Goal: Task Accomplishment & Management: Manage account settings

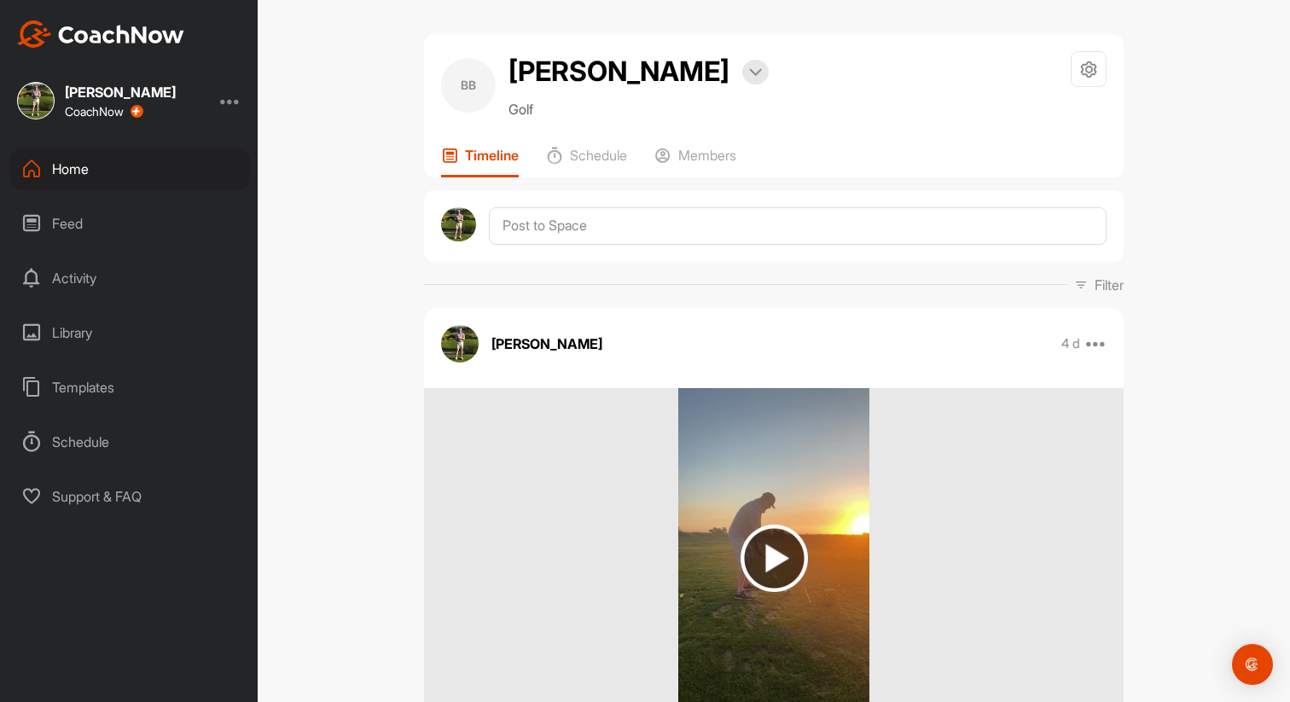
click at [86, 181] on div "Home" at bounding box center [129, 169] width 241 height 43
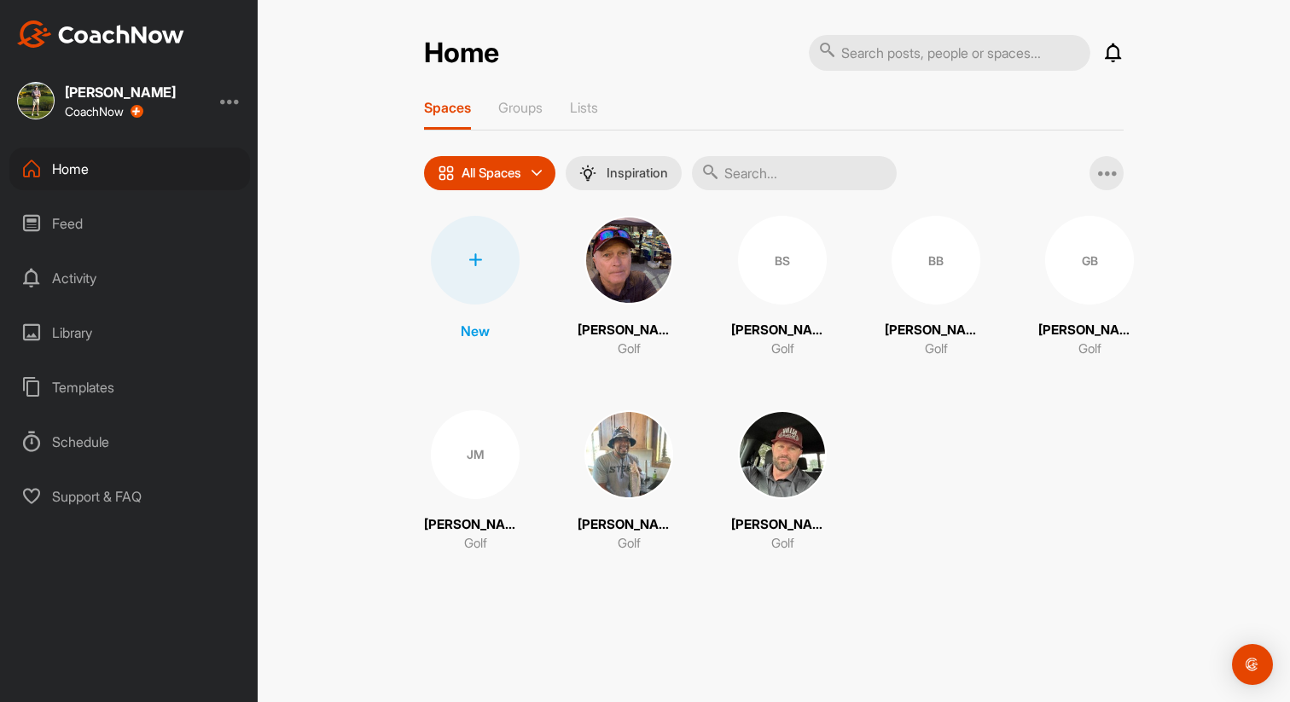
click at [1069, 269] on div "GB" at bounding box center [1089, 260] width 89 height 89
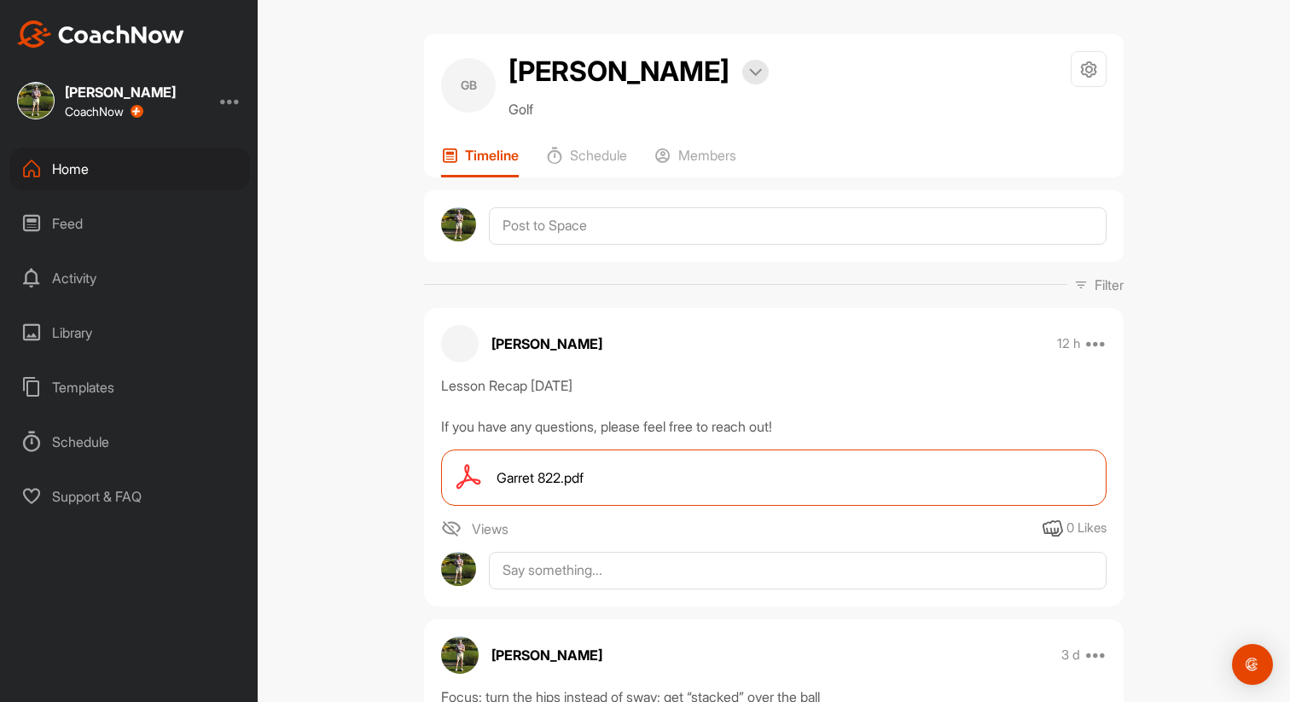
click at [132, 177] on div "Home" at bounding box center [129, 169] width 241 height 43
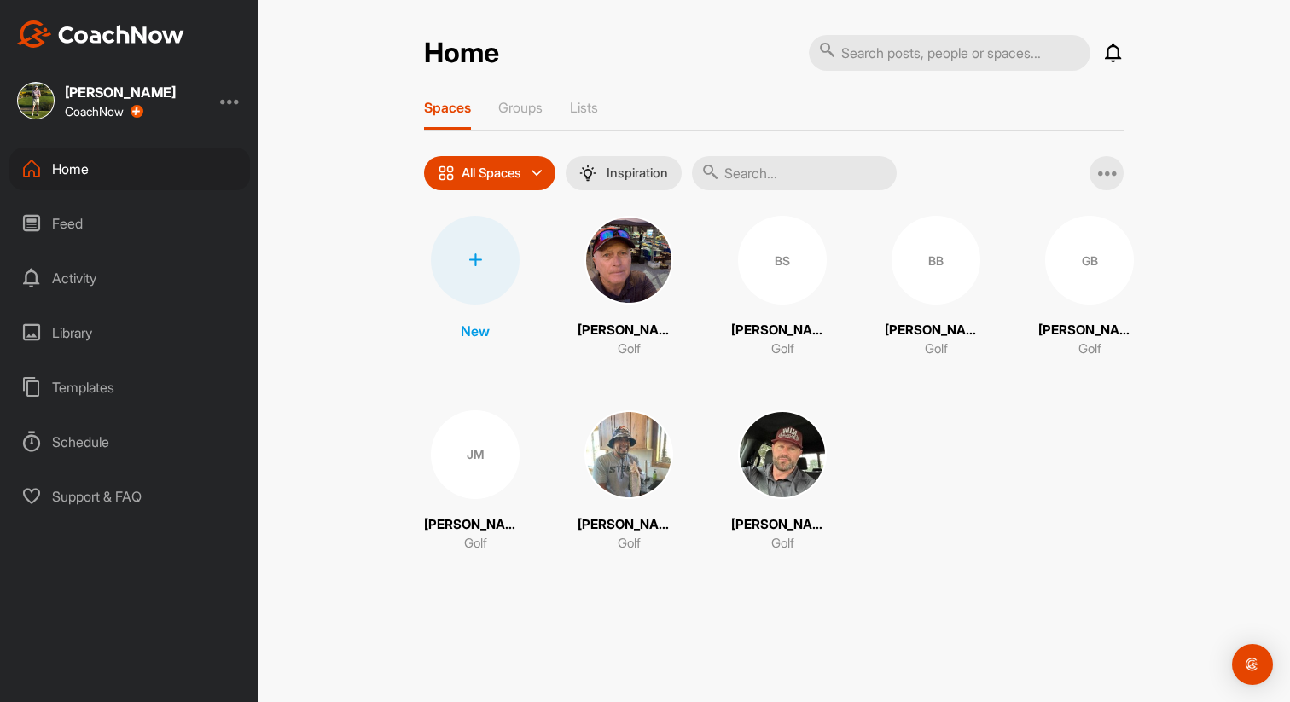
click at [485, 244] on div at bounding box center [475, 260] width 89 height 89
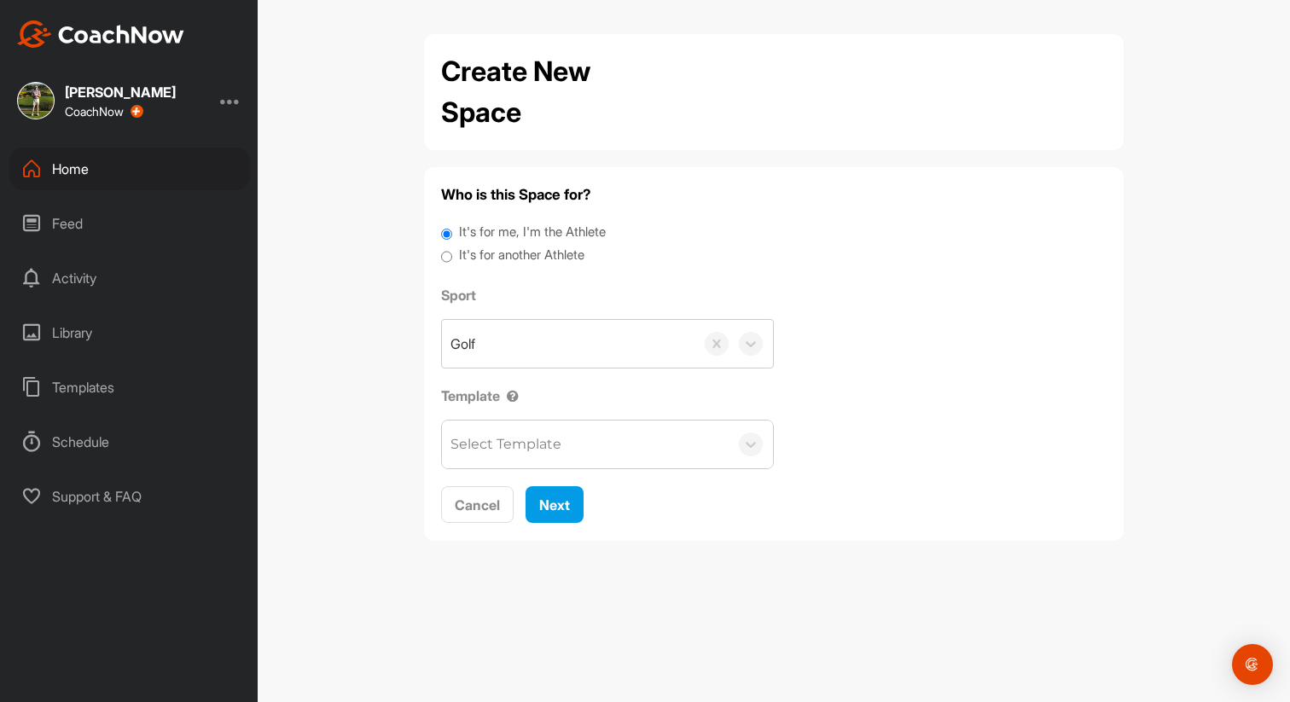
click at [445, 252] on input "It's for another Athlete" at bounding box center [446, 257] width 11 height 23
radio input "true"
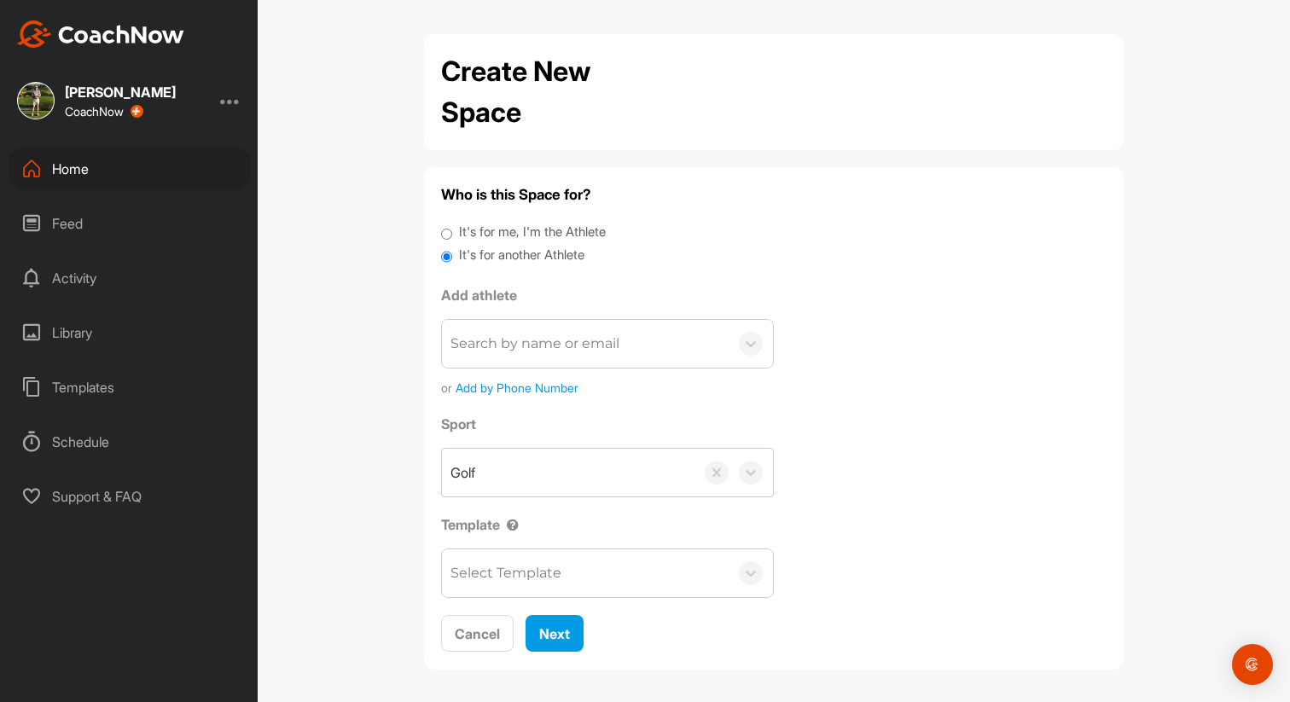
click at [514, 355] on div "Search by name or email" at bounding box center [585, 344] width 287 height 48
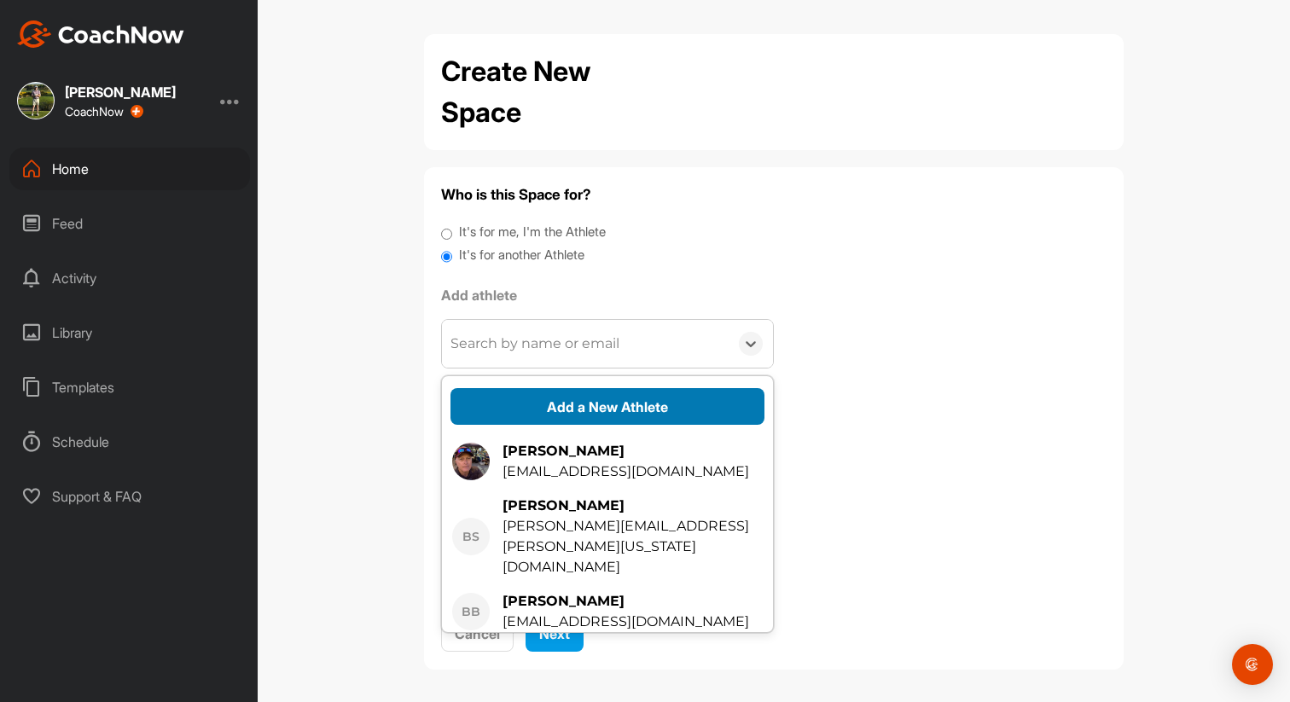
click at [583, 409] on button "Add a New Athlete" at bounding box center [607, 406] width 314 height 37
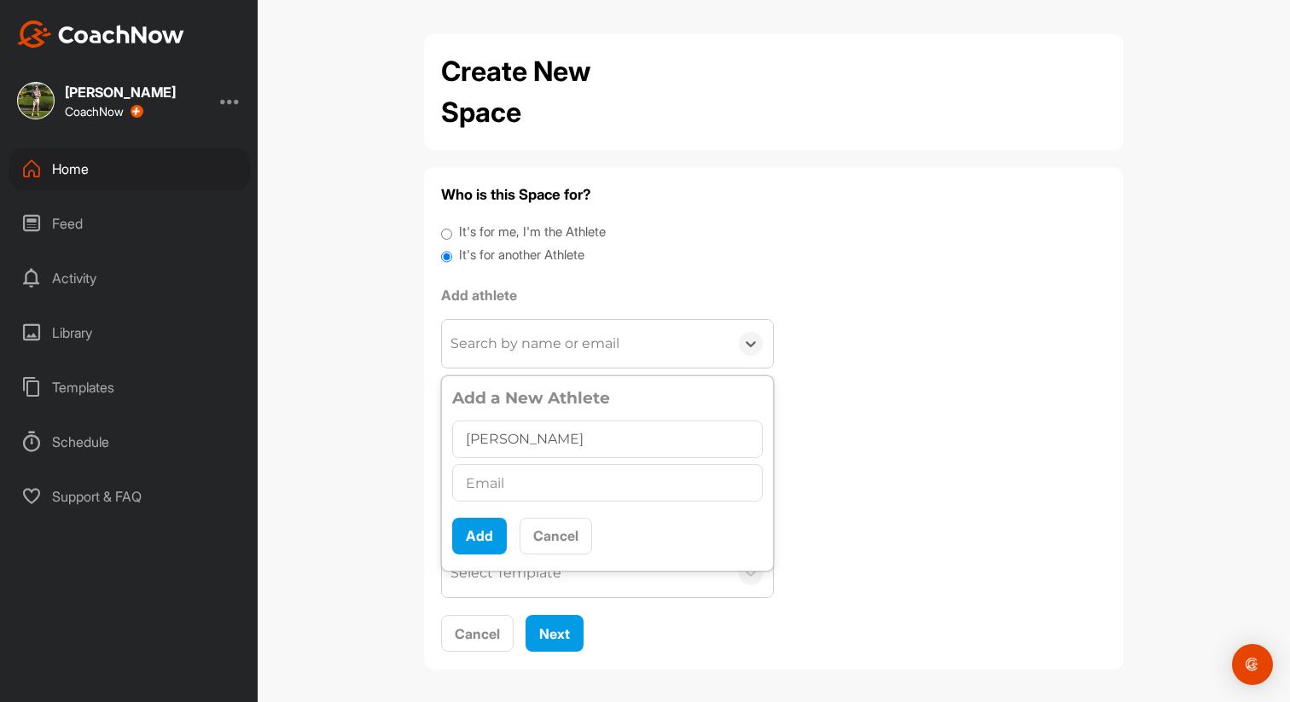
type input "[PERSON_NAME]"
click at [523, 481] on input "text" at bounding box center [607, 483] width 310 height 38
click at [519, 479] on input "text" at bounding box center [607, 483] width 310 height 38
paste input "mailto:[EMAIL_ADDRESS][DOMAIN_NAME]"
drag, startPoint x: 513, startPoint y: 487, endPoint x: 444, endPoint y: 496, distance: 68.8
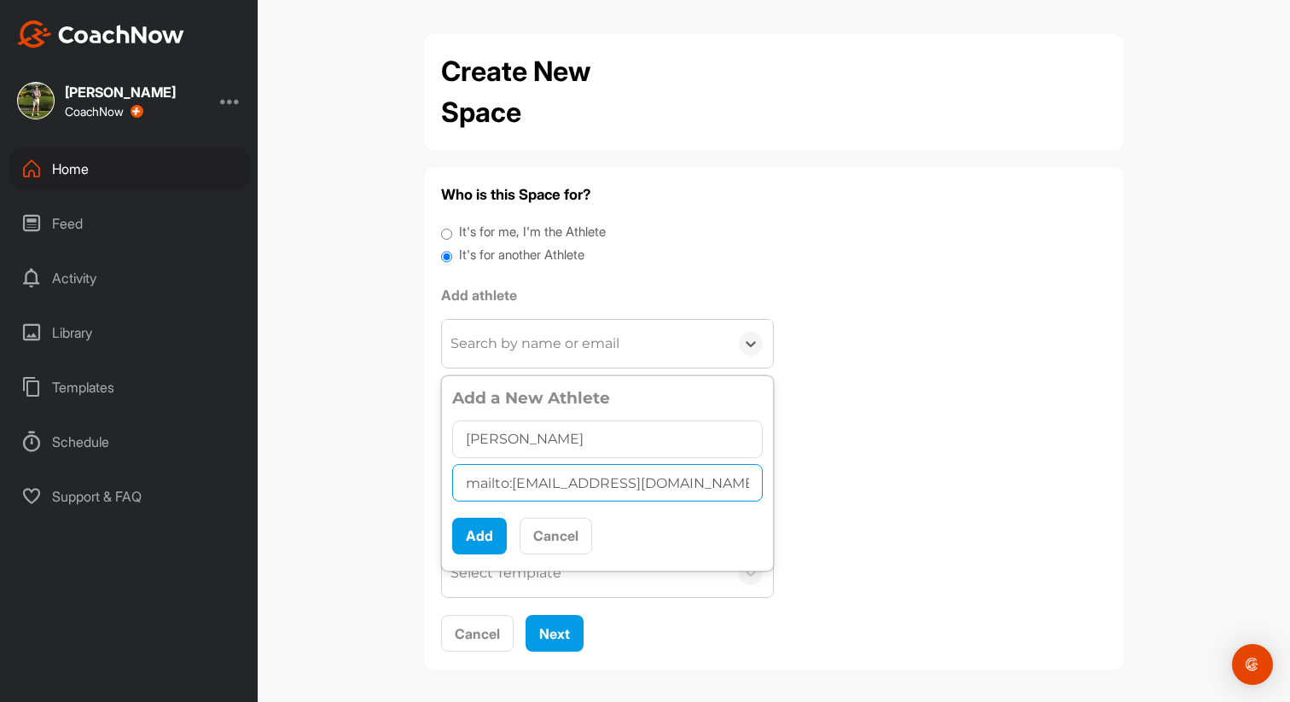
click at [444, 496] on div "Add a New Athlete [PERSON_NAME] mailto:[EMAIL_ADDRESS][DOMAIN_NAME] Add Cancel" at bounding box center [607, 474] width 331 height 188
click at [499, 486] on input "mailto:[EMAIL_ADDRESS][DOMAIN_NAME]" at bounding box center [607, 483] width 310 height 38
type input "[EMAIL_ADDRESS][DOMAIN_NAME]"
click at [480, 536] on button "Add" at bounding box center [479, 536] width 55 height 37
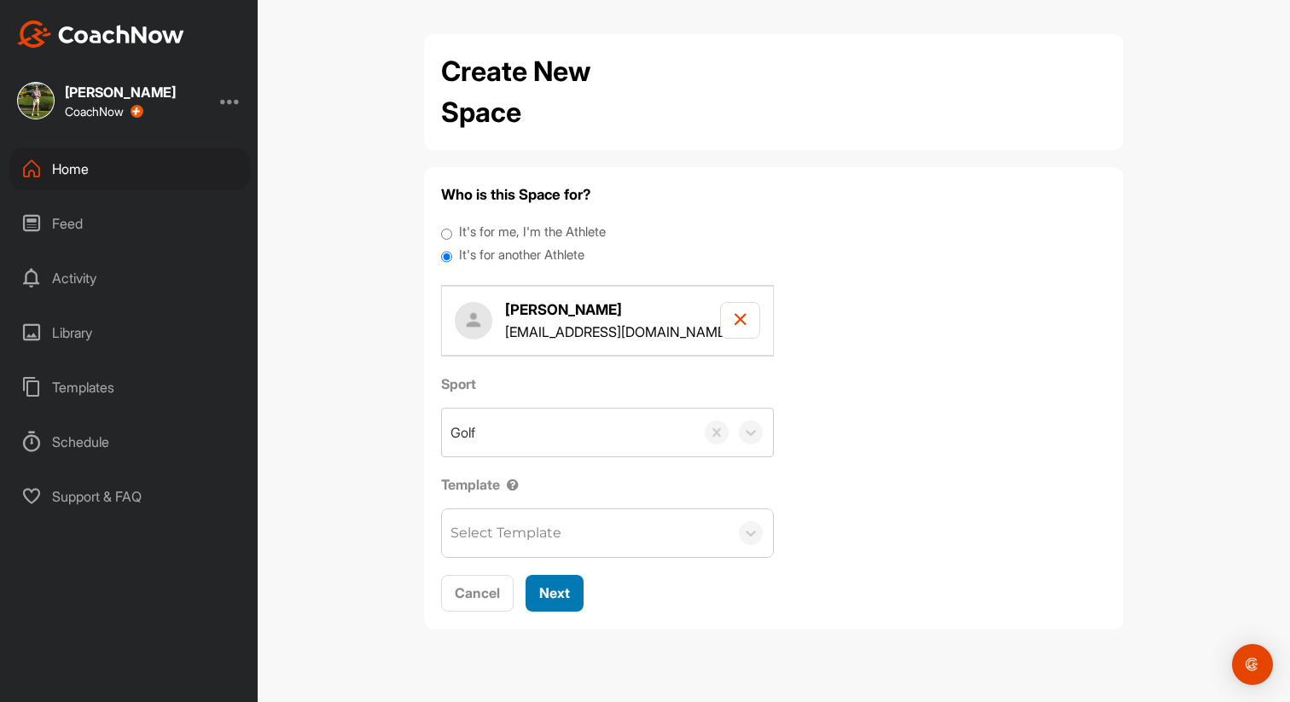
click at [556, 591] on span "Next" at bounding box center [554, 592] width 31 height 17
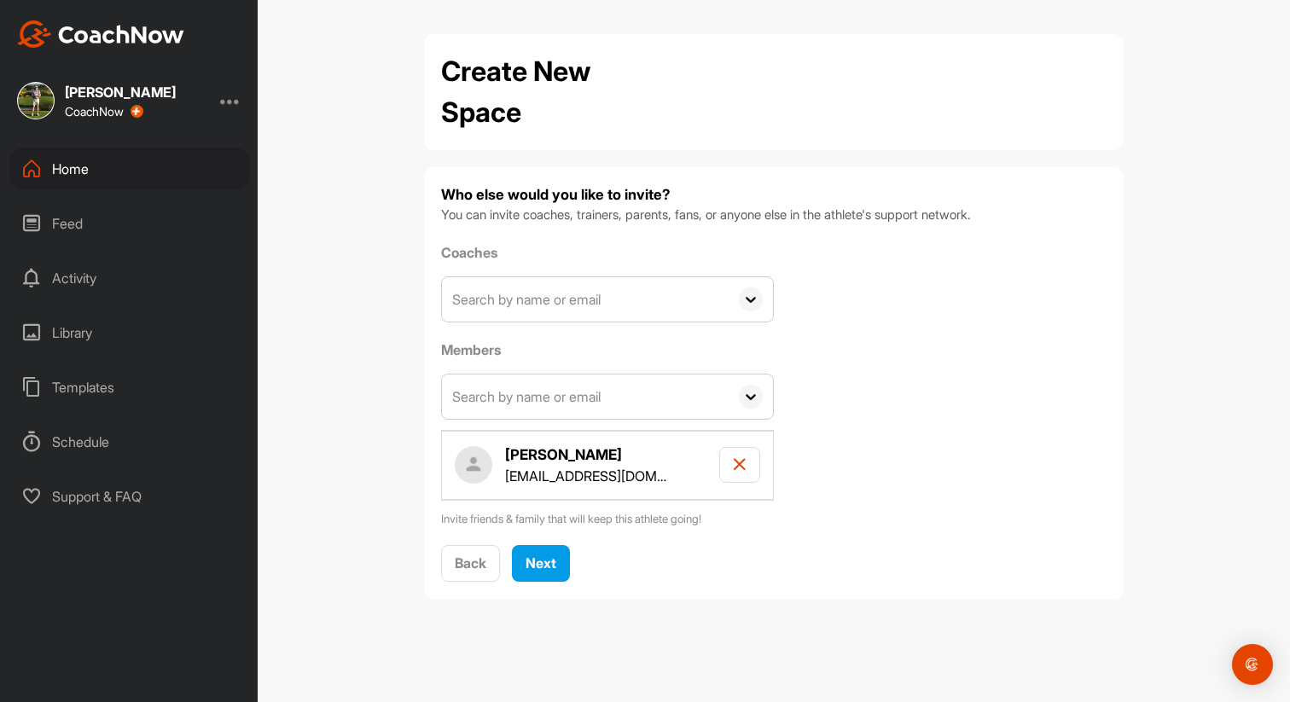
click at [568, 296] on input "text" at bounding box center [585, 299] width 287 height 44
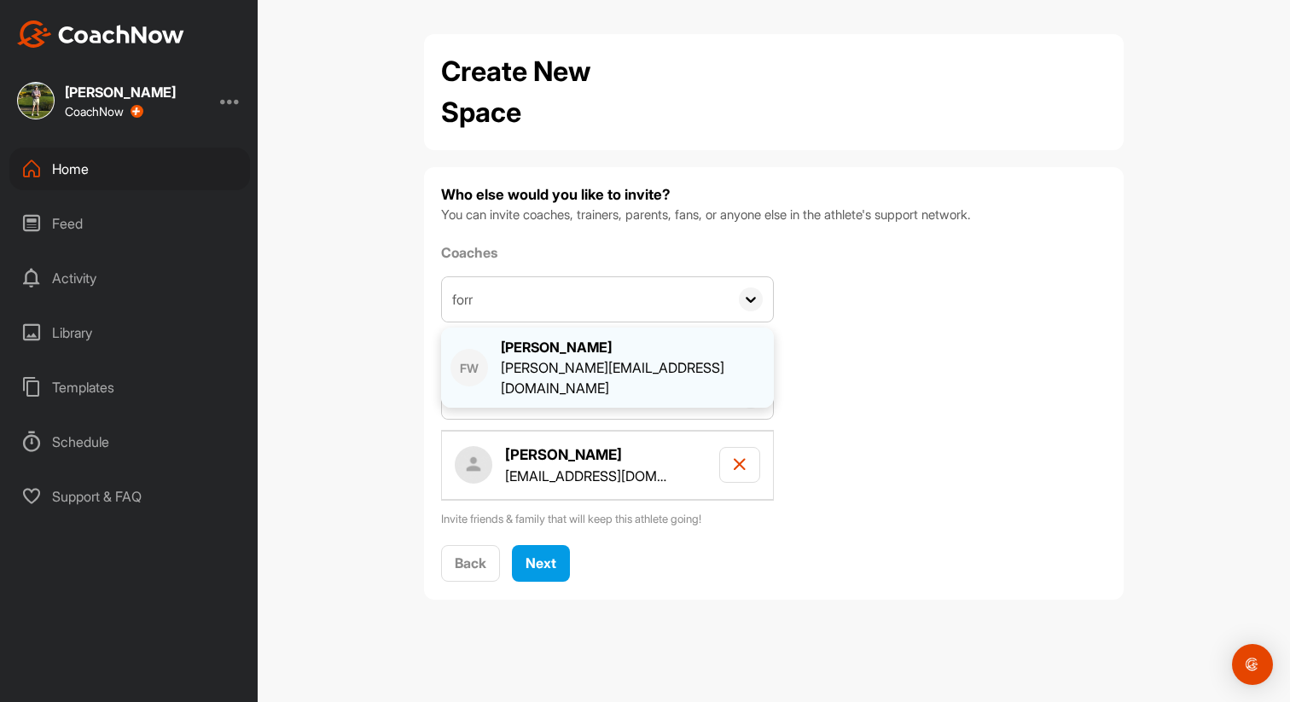
type input "forr"
click at [493, 355] on div "[PERSON_NAME] Weaver [EMAIL_ADDRESS][DOMAIN_NAME]" at bounding box center [607, 367] width 314 height 61
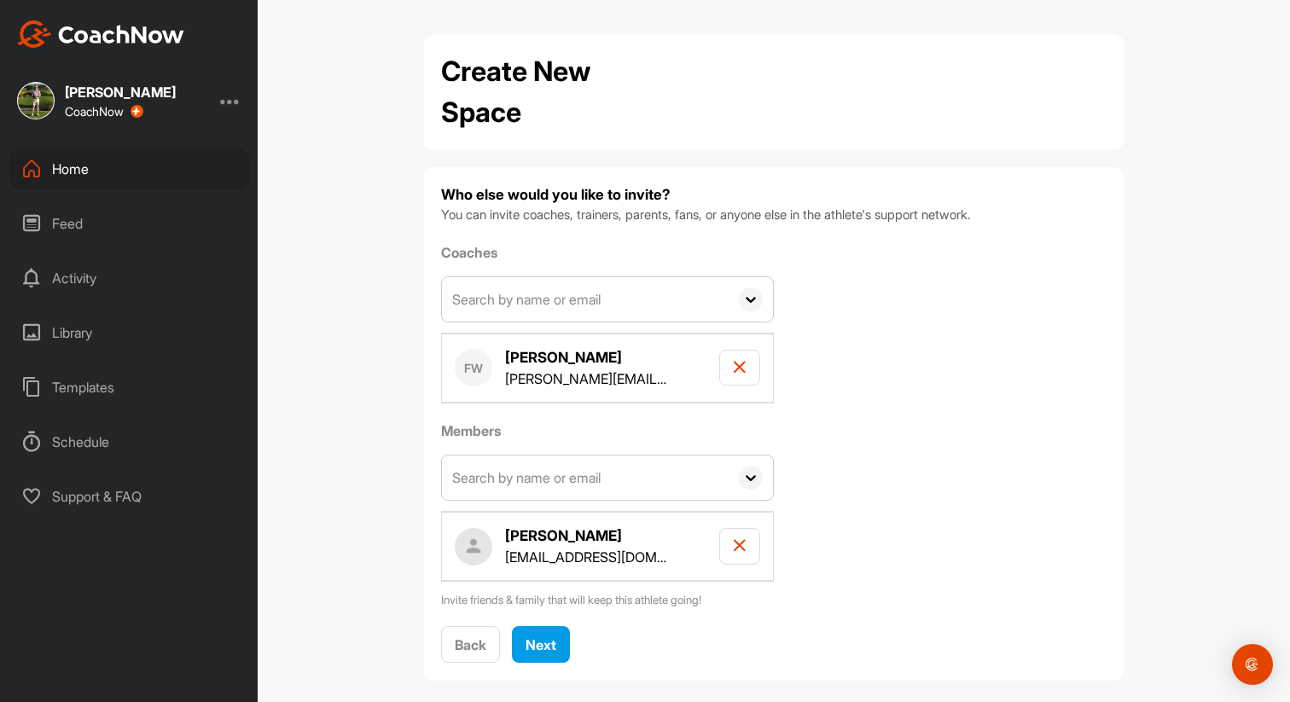
click at [515, 291] on input "text" at bounding box center [585, 299] width 287 height 44
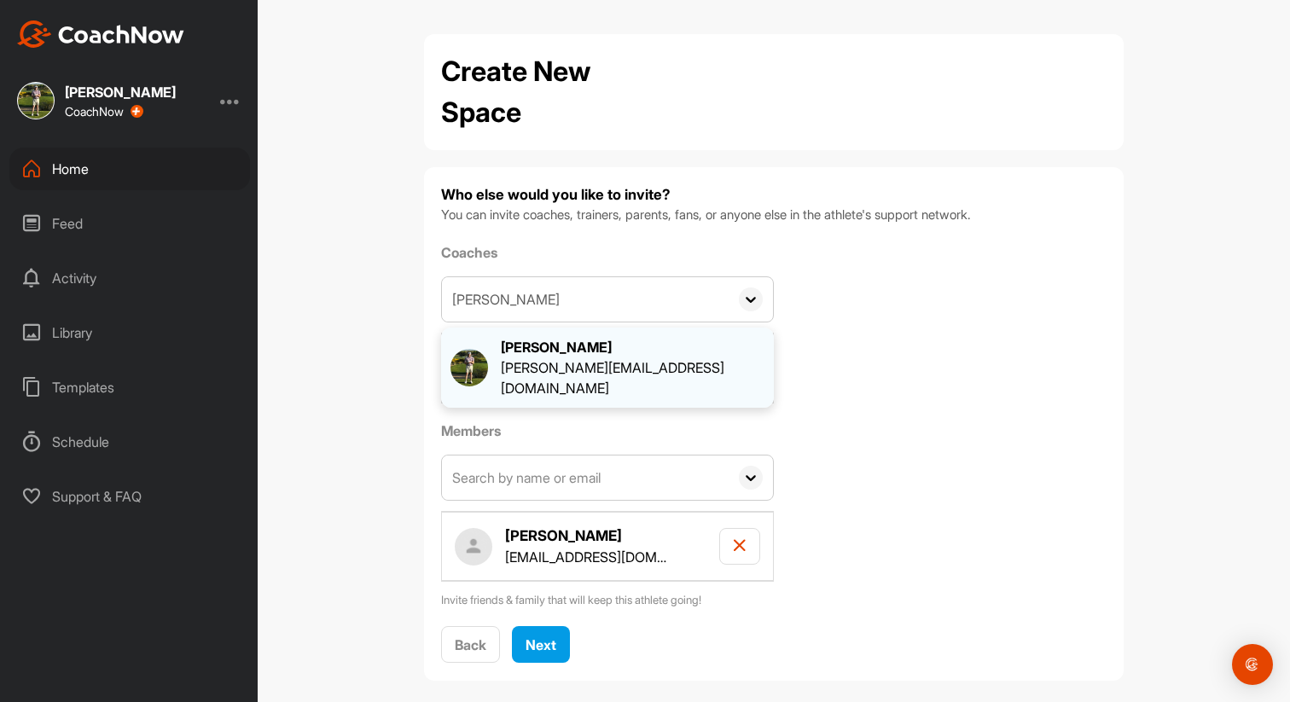
type input "[PERSON_NAME]"
click at [499, 368] on div "[PERSON_NAME] [PERSON_NAME][EMAIL_ADDRESS][DOMAIN_NAME]" at bounding box center [607, 367] width 314 height 61
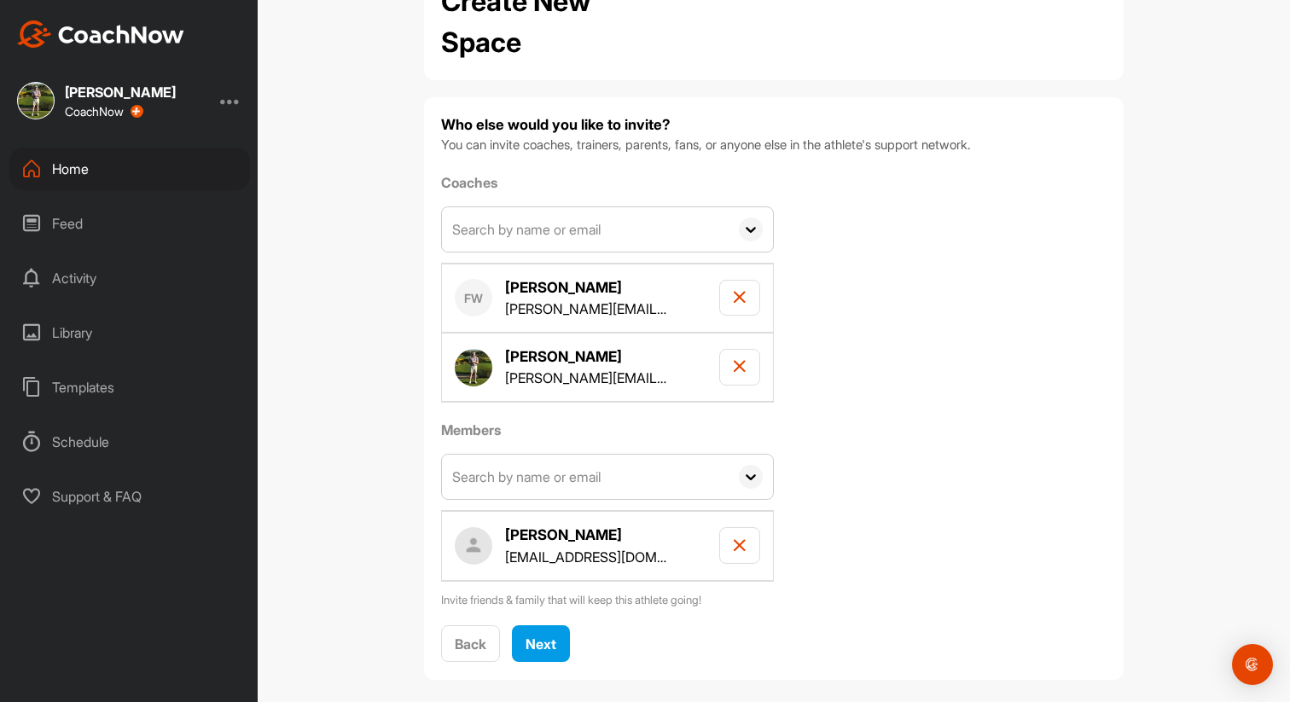
scroll to position [87, 0]
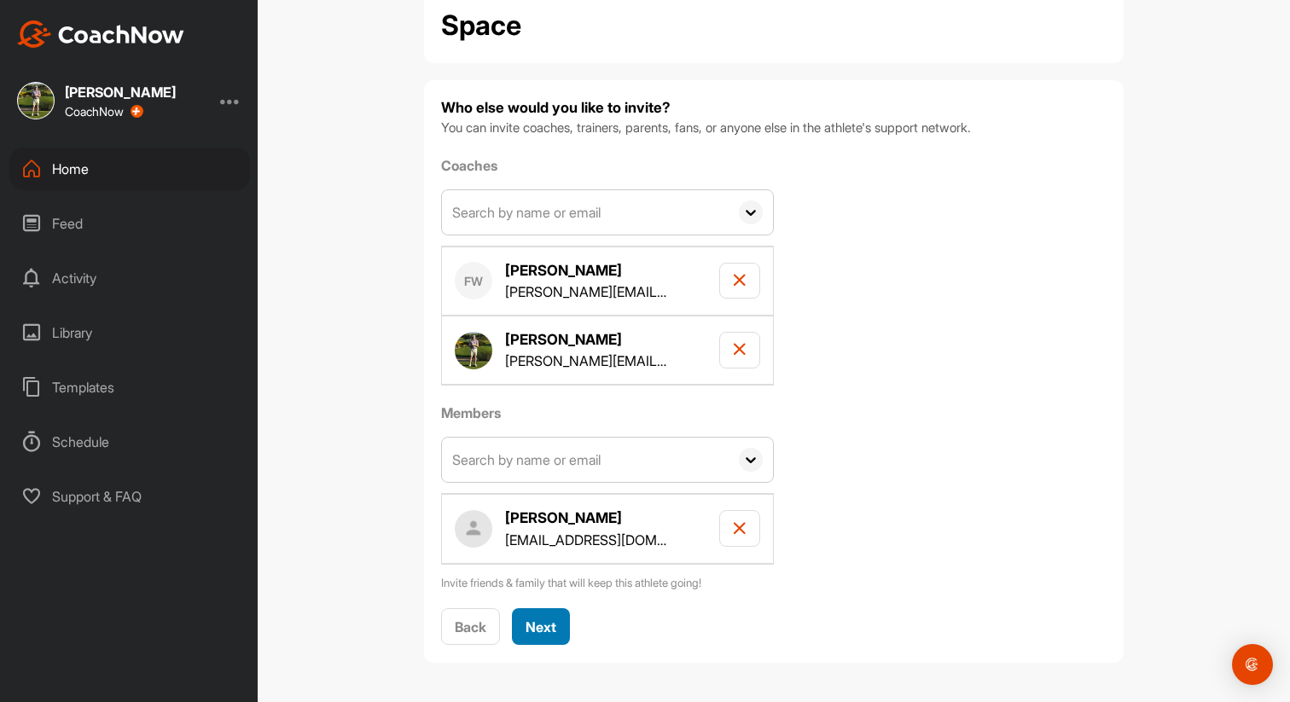
click at [553, 620] on span "Next" at bounding box center [540, 626] width 31 height 17
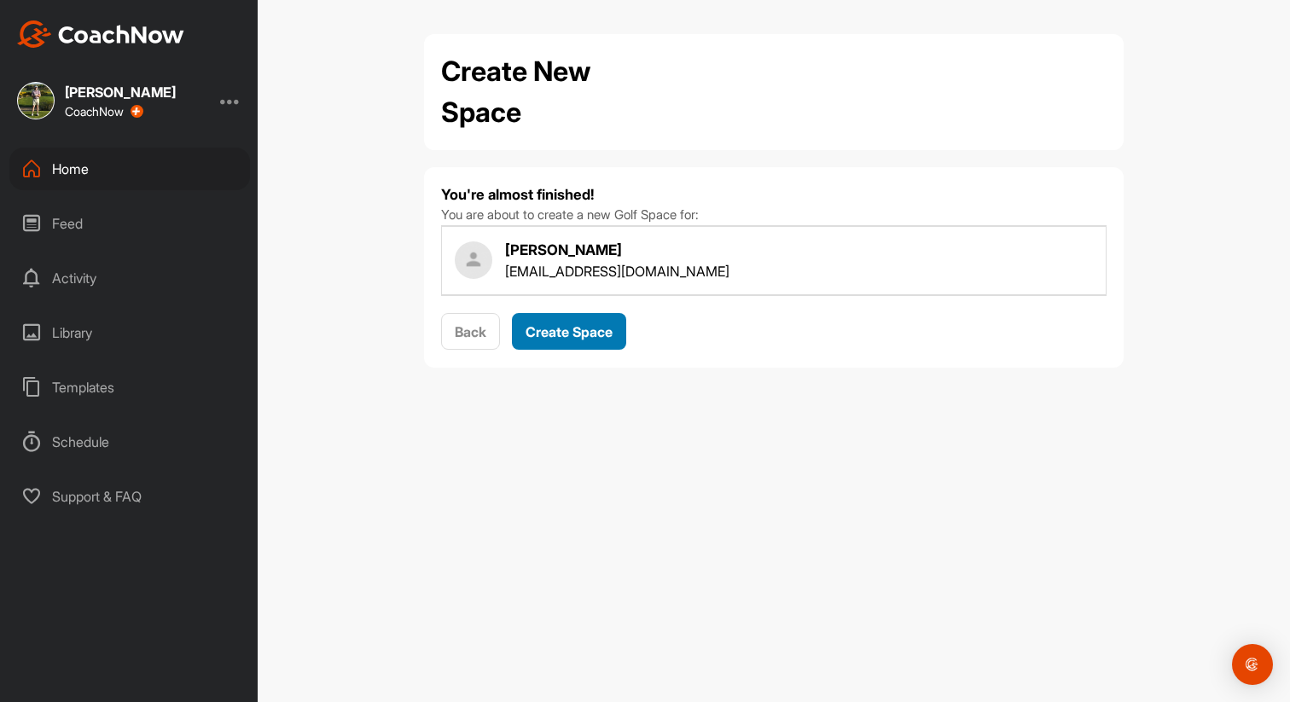
click at [570, 332] on span "Create Space" at bounding box center [568, 331] width 87 height 17
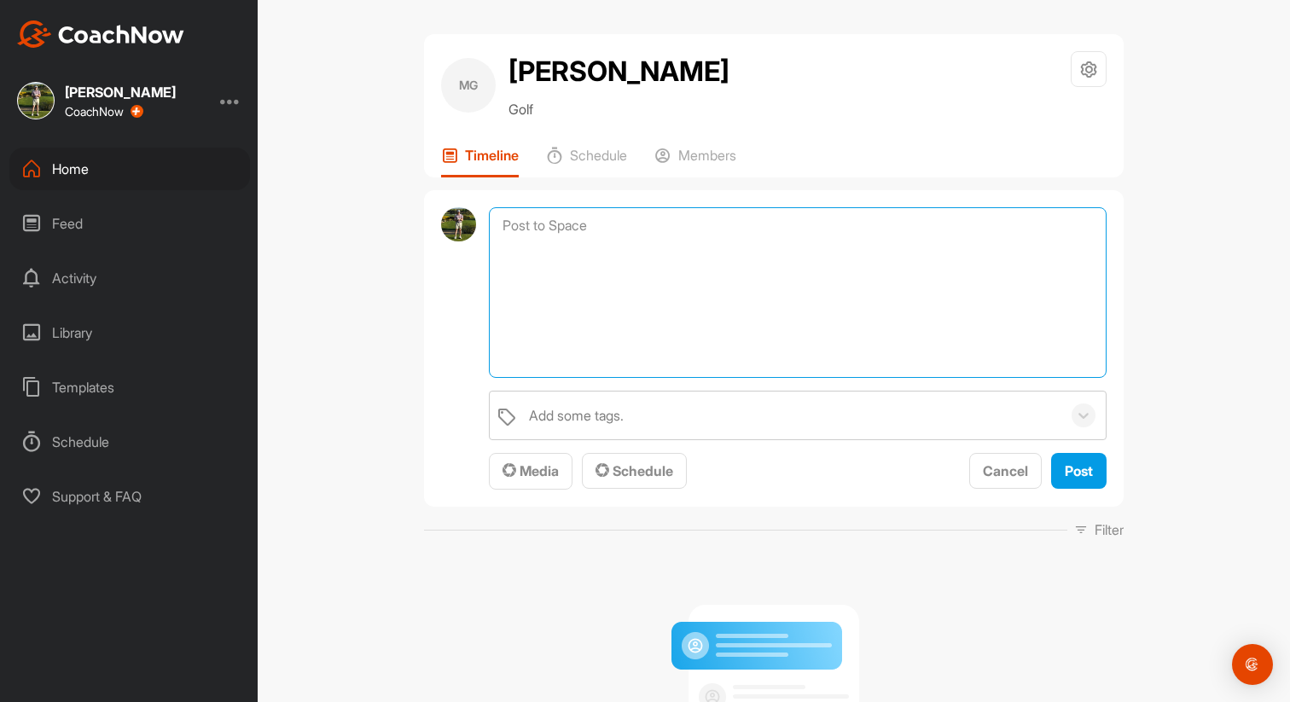
click at [557, 225] on textarea at bounding box center [798, 292] width 618 height 171
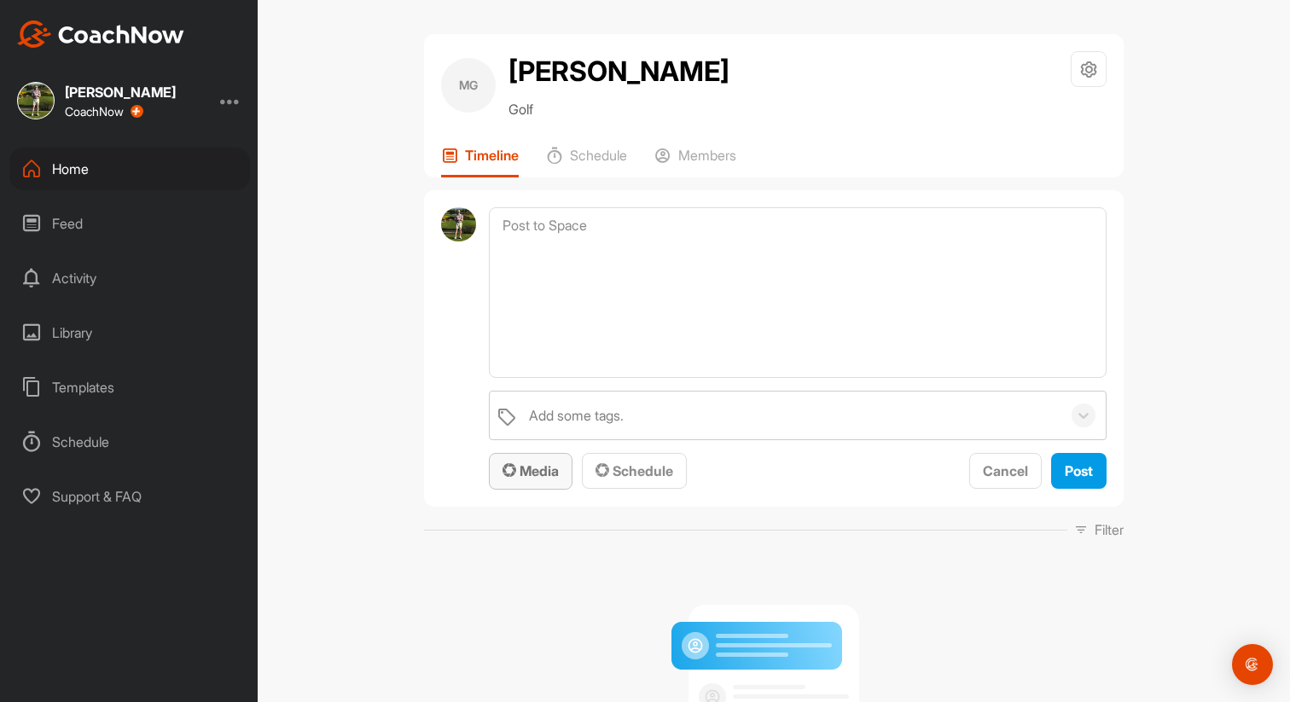
click at [544, 468] on span "Media" at bounding box center [530, 470] width 56 height 17
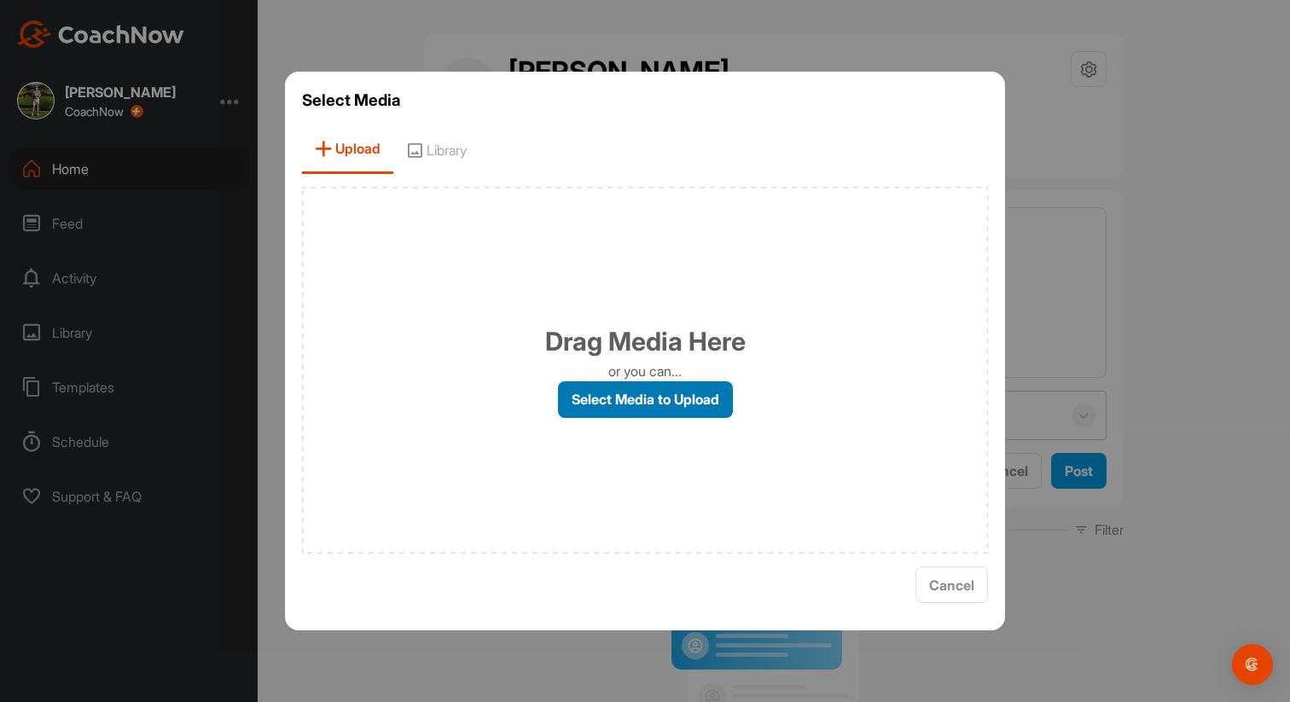
click at [660, 397] on label "Select Media to Upload" at bounding box center [645, 399] width 175 height 37
click at [0, 0] on input "Select Media to Upload" at bounding box center [0, 0] width 0 height 0
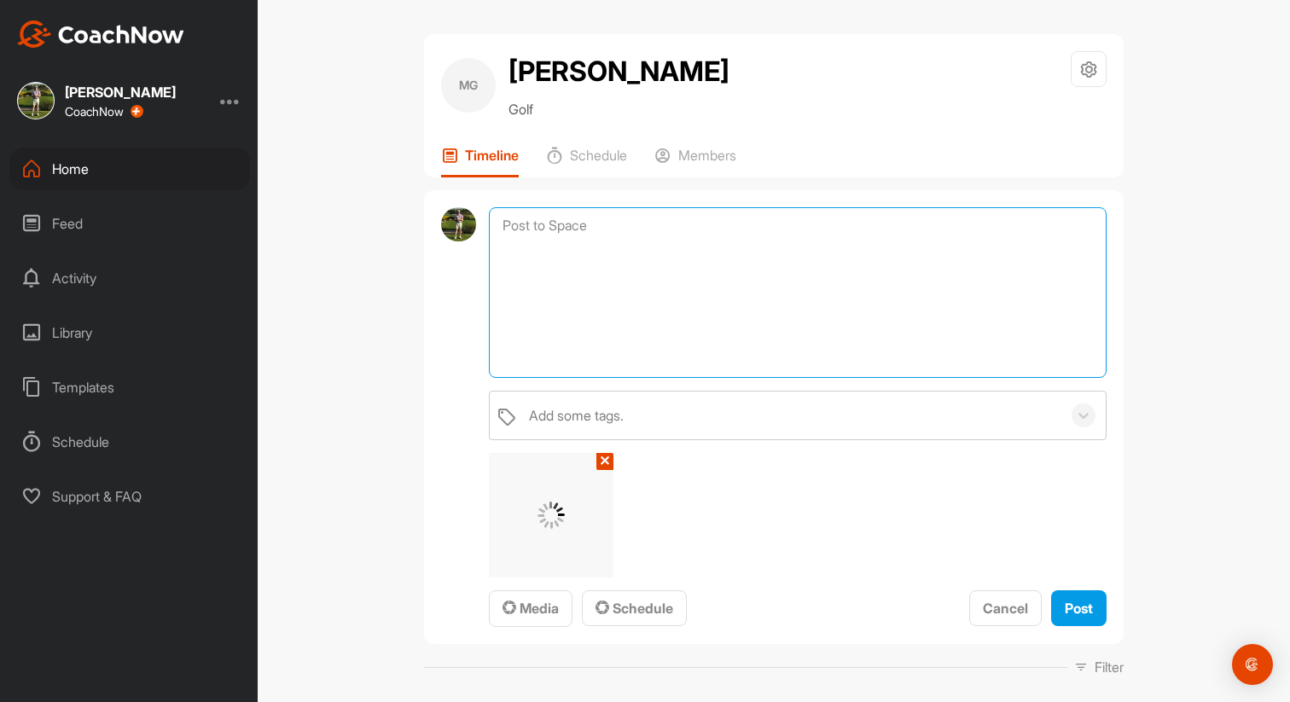
click at [593, 223] on textarea at bounding box center [798, 292] width 618 height 171
click at [502, 220] on textarea "Lesson Recap & Practice Plan" at bounding box center [798, 292] width 618 height 171
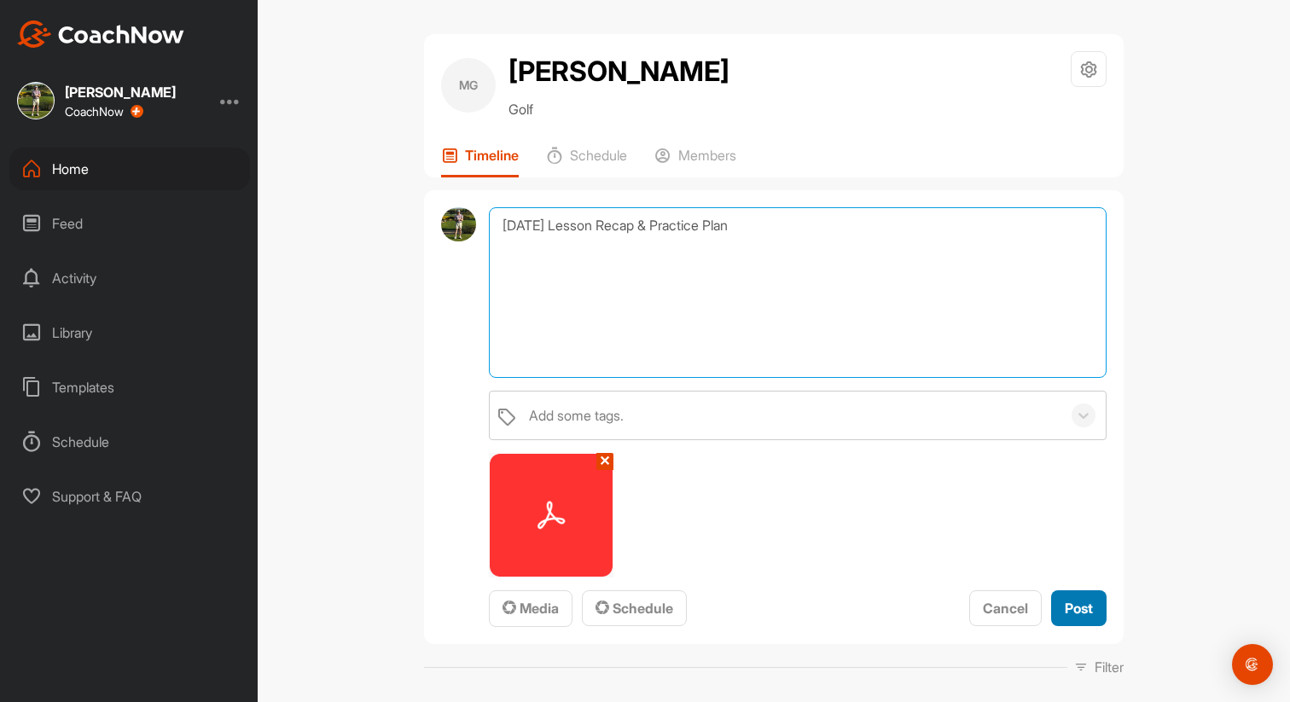
type textarea "[DATE] Lesson Recap & Practice Plan"
click at [1073, 605] on span "Post" at bounding box center [1079, 608] width 28 height 17
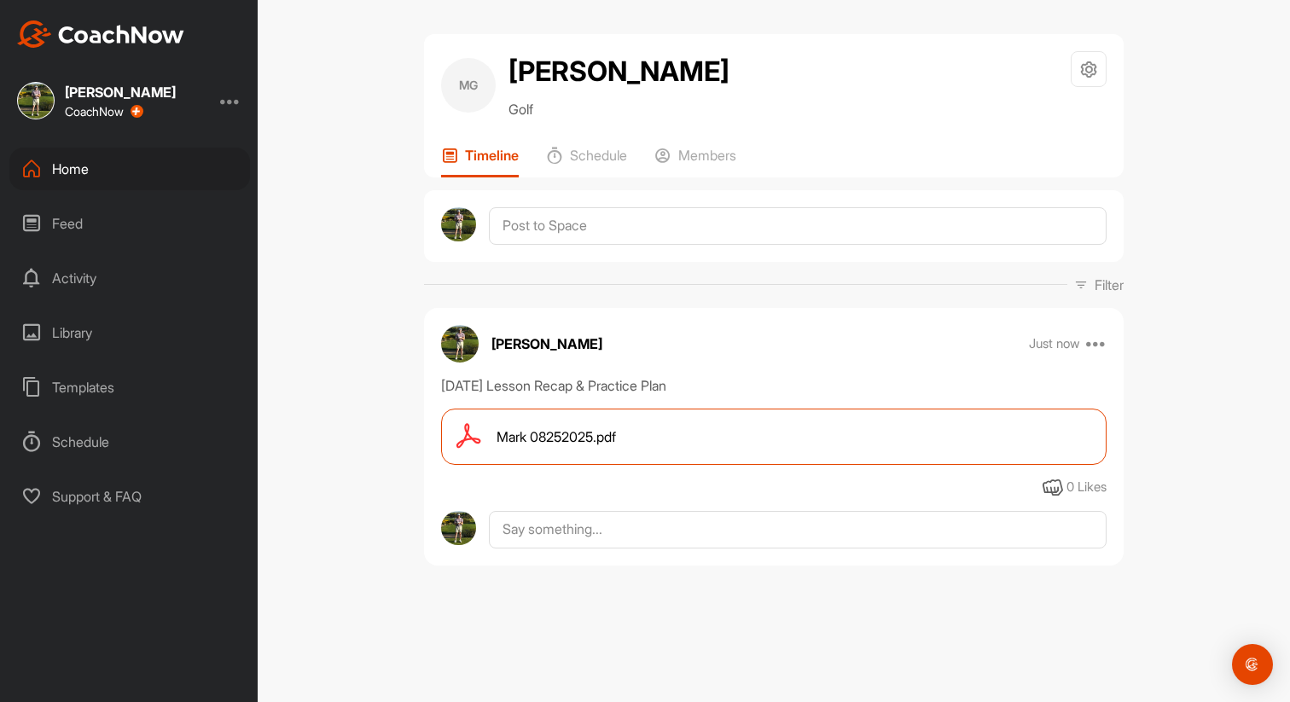
click at [607, 435] on span "Mark 08252025.pdf" at bounding box center [555, 436] width 119 height 20
click at [94, 172] on div "Home" at bounding box center [129, 169] width 241 height 43
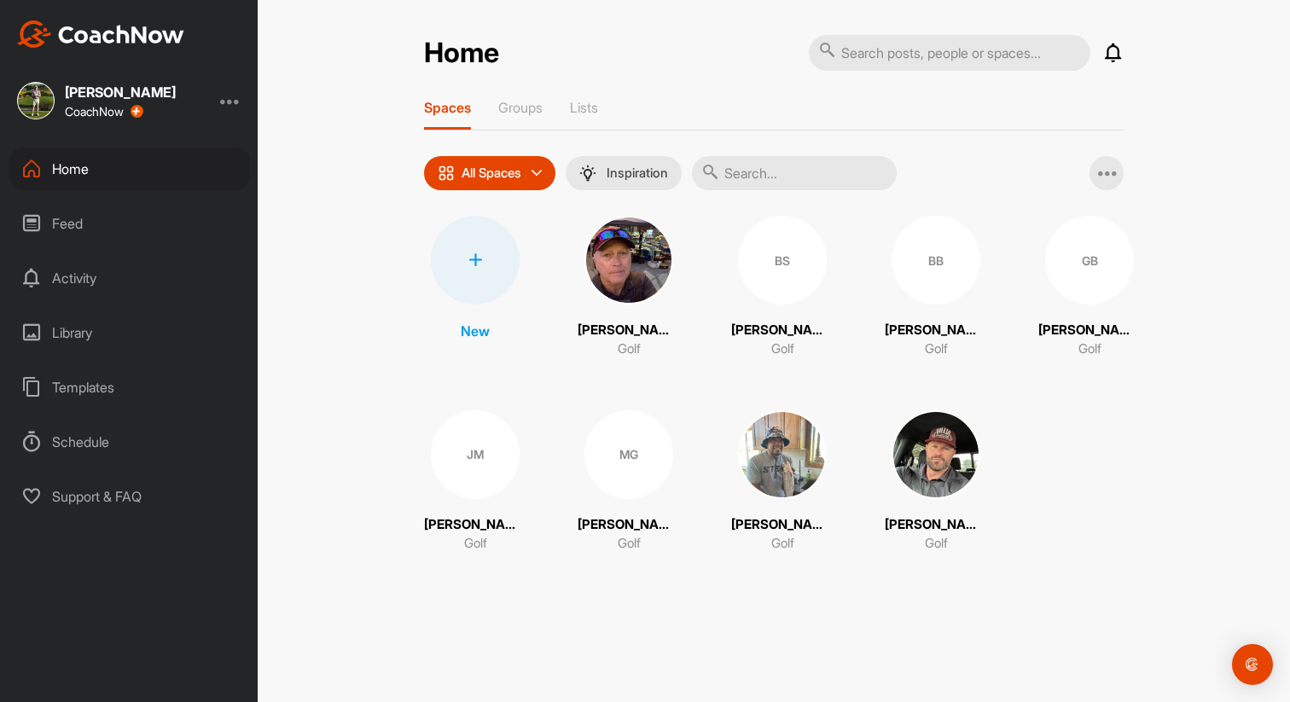
click at [473, 457] on div "JM" at bounding box center [475, 454] width 89 height 89
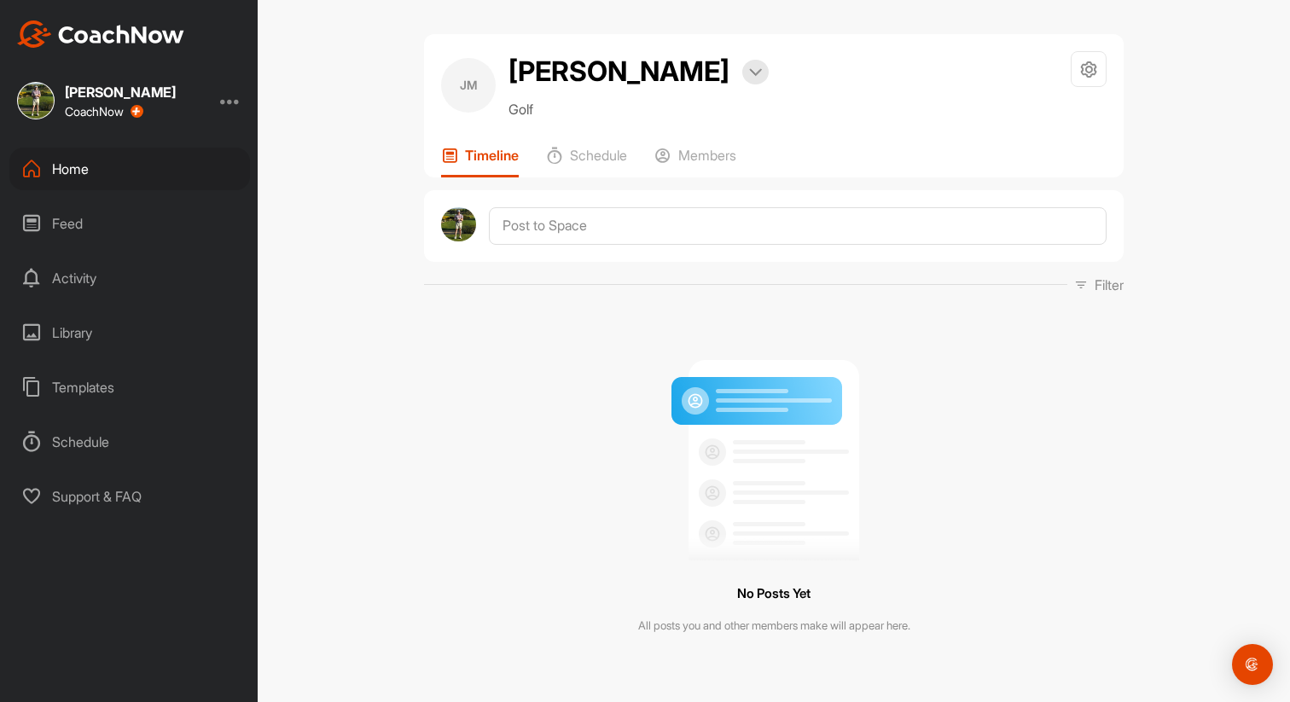
click at [92, 168] on div "Home" at bounding box center [129, 169] width 241 height 43
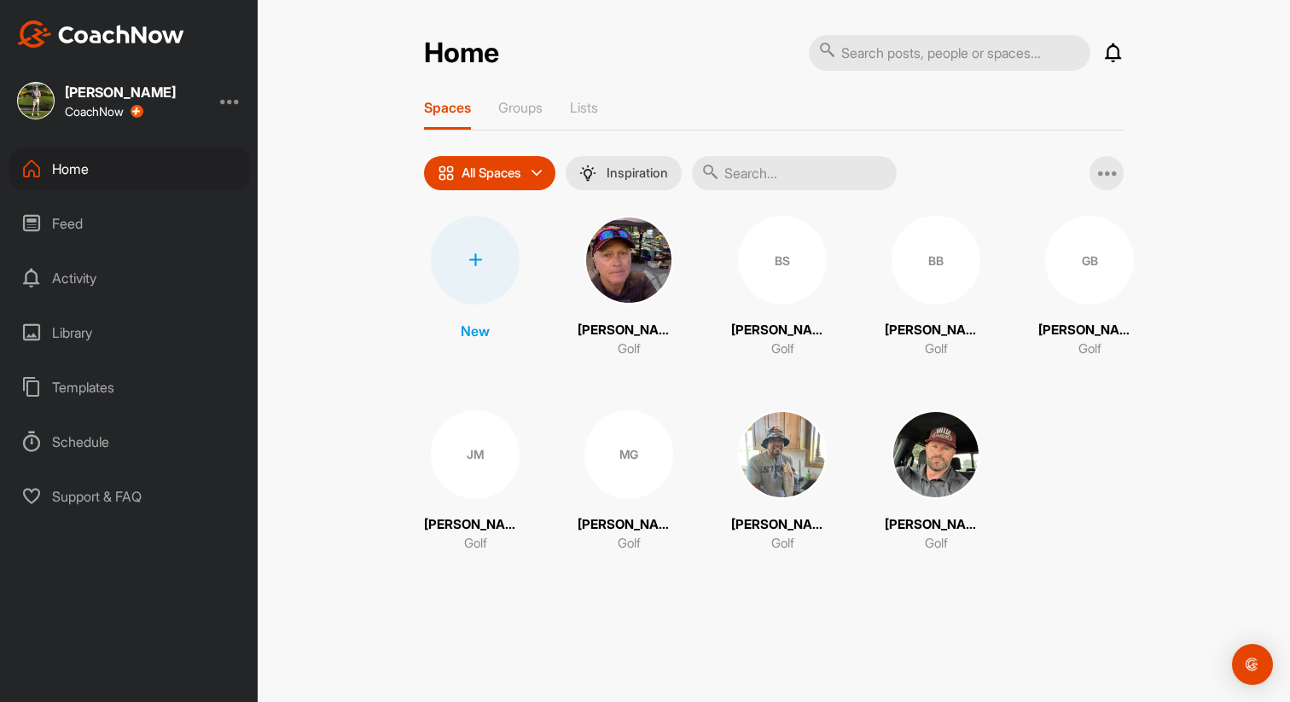
click at [773, 468] on img at bounding box center [782, 454] width 89 height 89
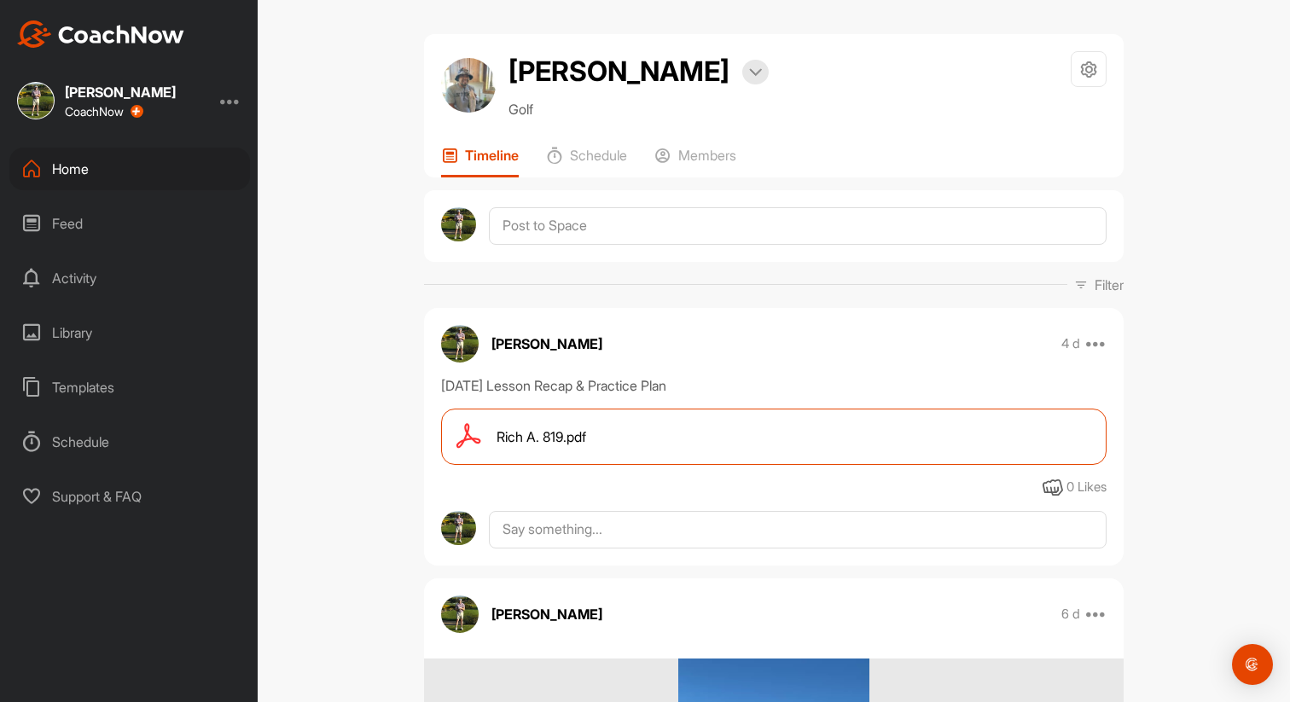
click at [74, 164] on div "Home" at bounding box center [129, 169] width 241 height 43
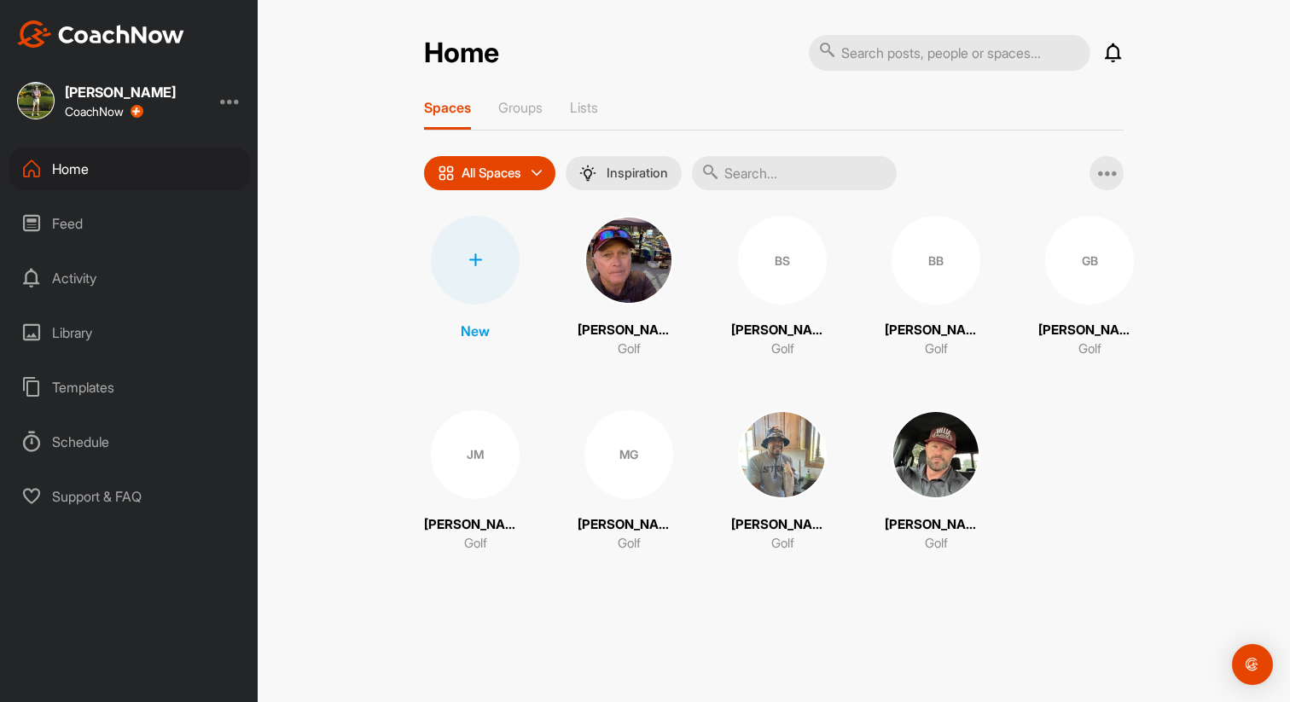
click at [496, 460] on div "JM" at bounding box center [475, 454] width 89 height 89
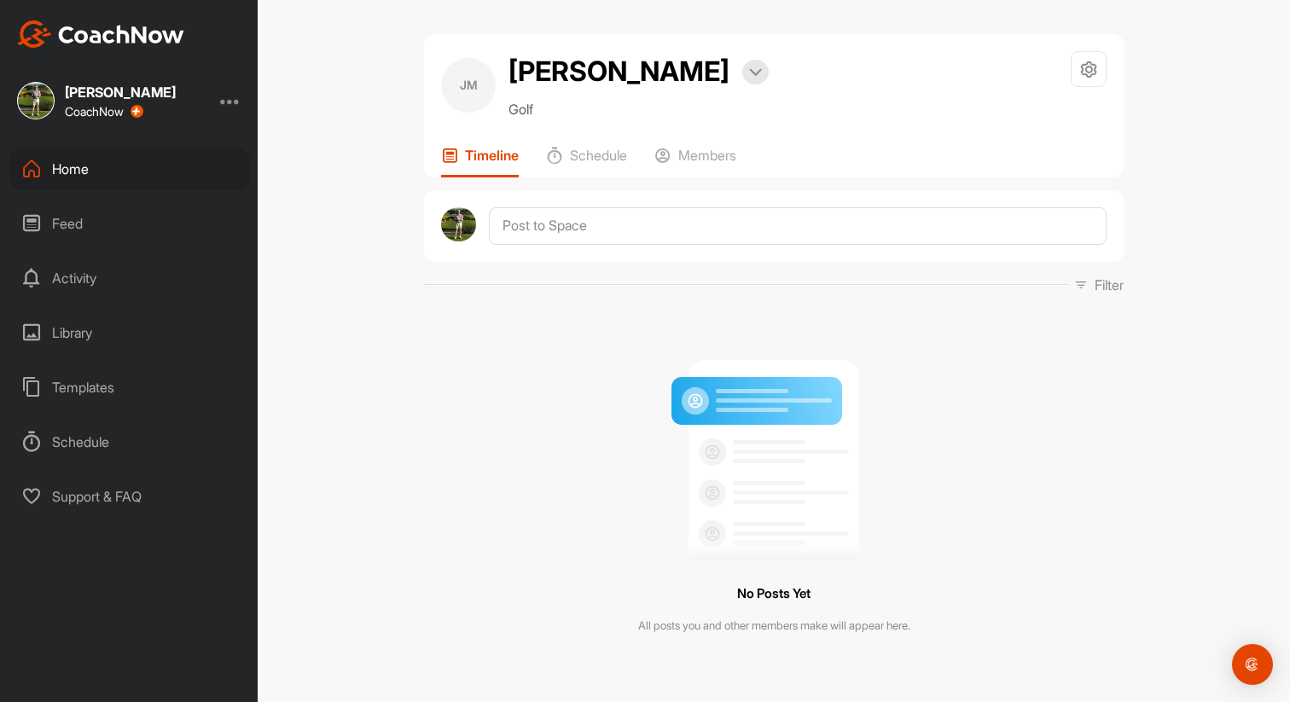
click at [112, 168] on div "Home" at bounding box center [129, 169] width 241 height 43
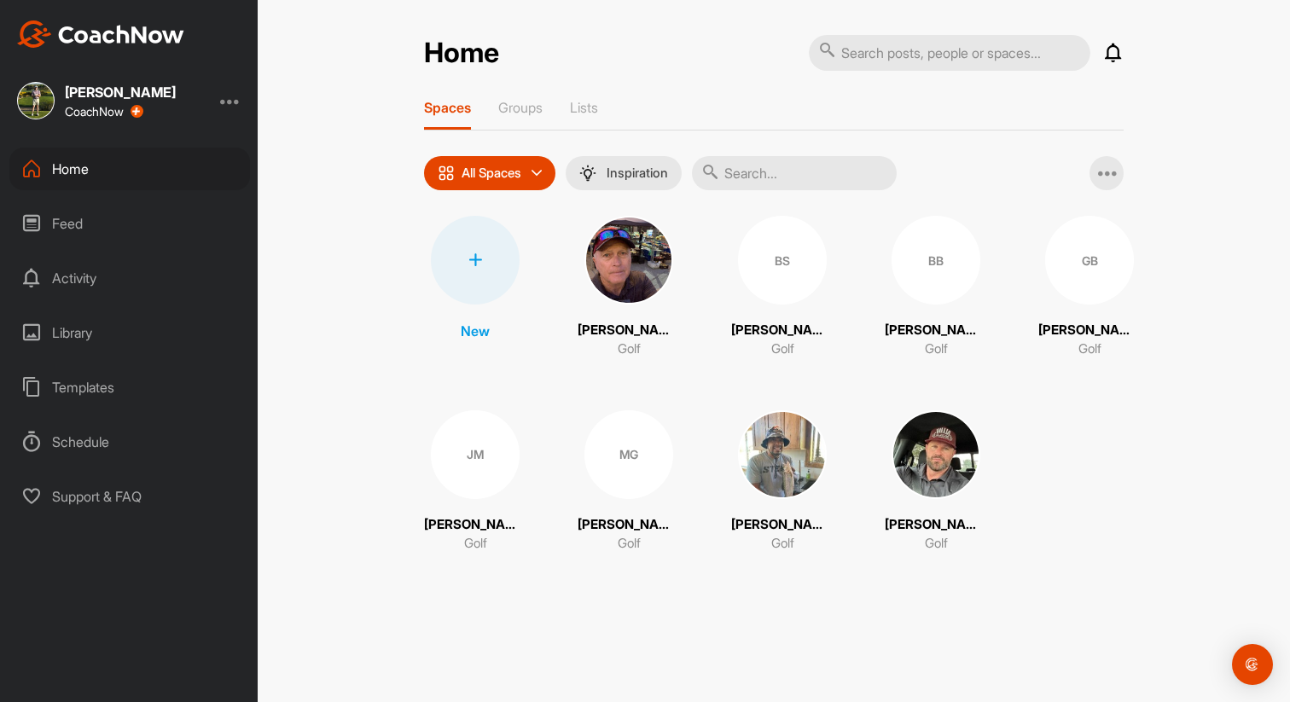
click at [935, 258] on div "BB" at bounding box center [935, 260] width 89 height 89
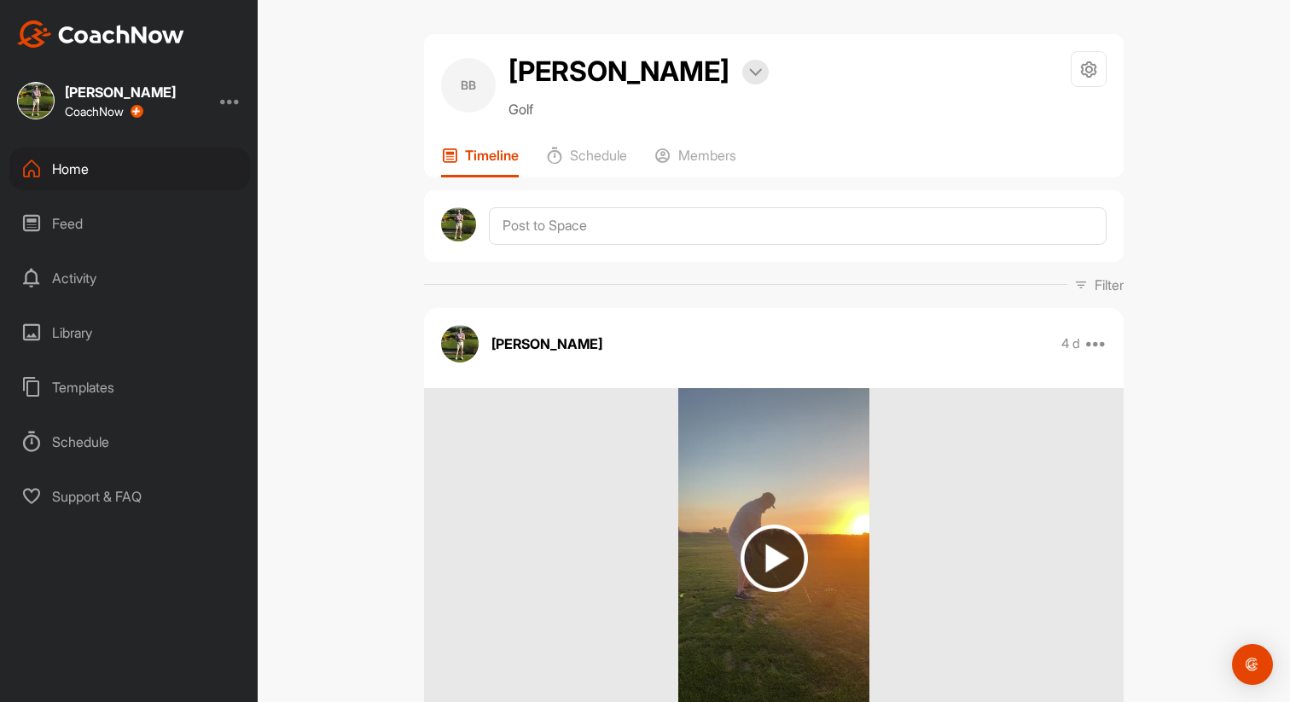
click at [106, 163] on div "Home" at bounding box center [129, 169] width 241 height 43
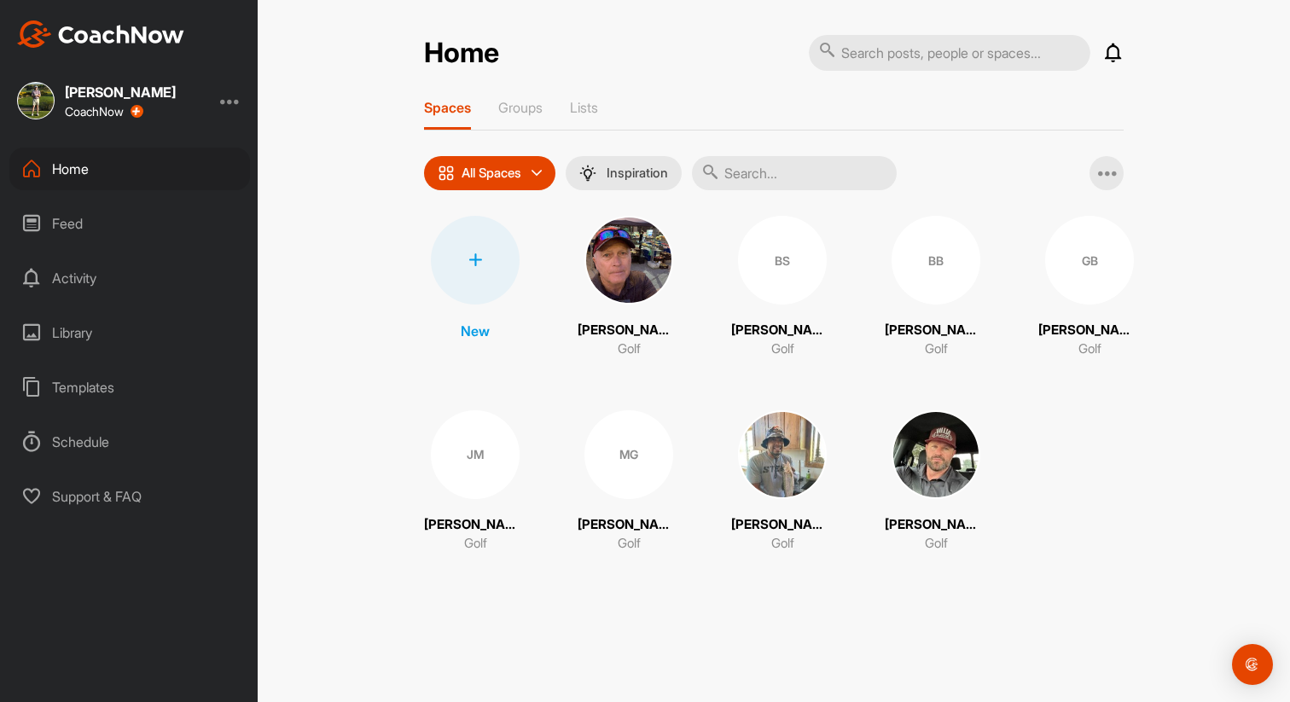
click at [1070, 276] on div "GB" at bounding box center [1089, 260] width 89 height 89
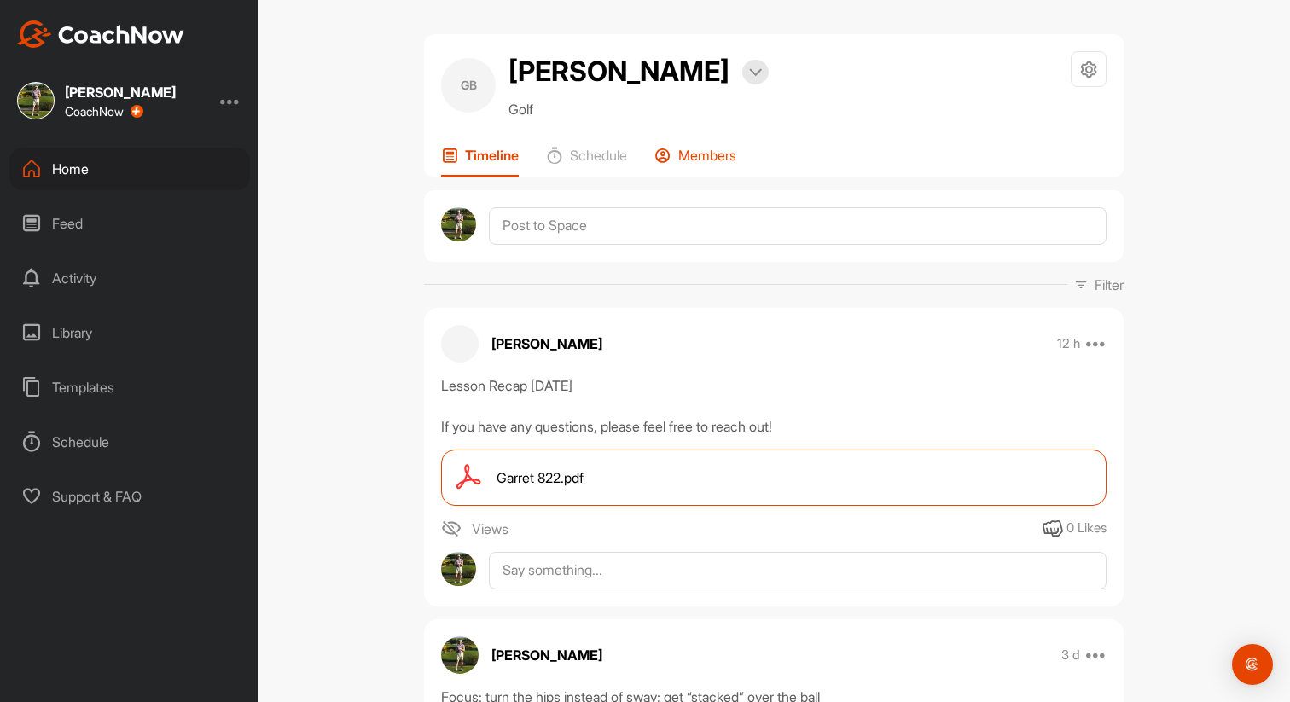
click at [727, 148] on p "Members" at bounding box center [707, 155] width 58 height 17
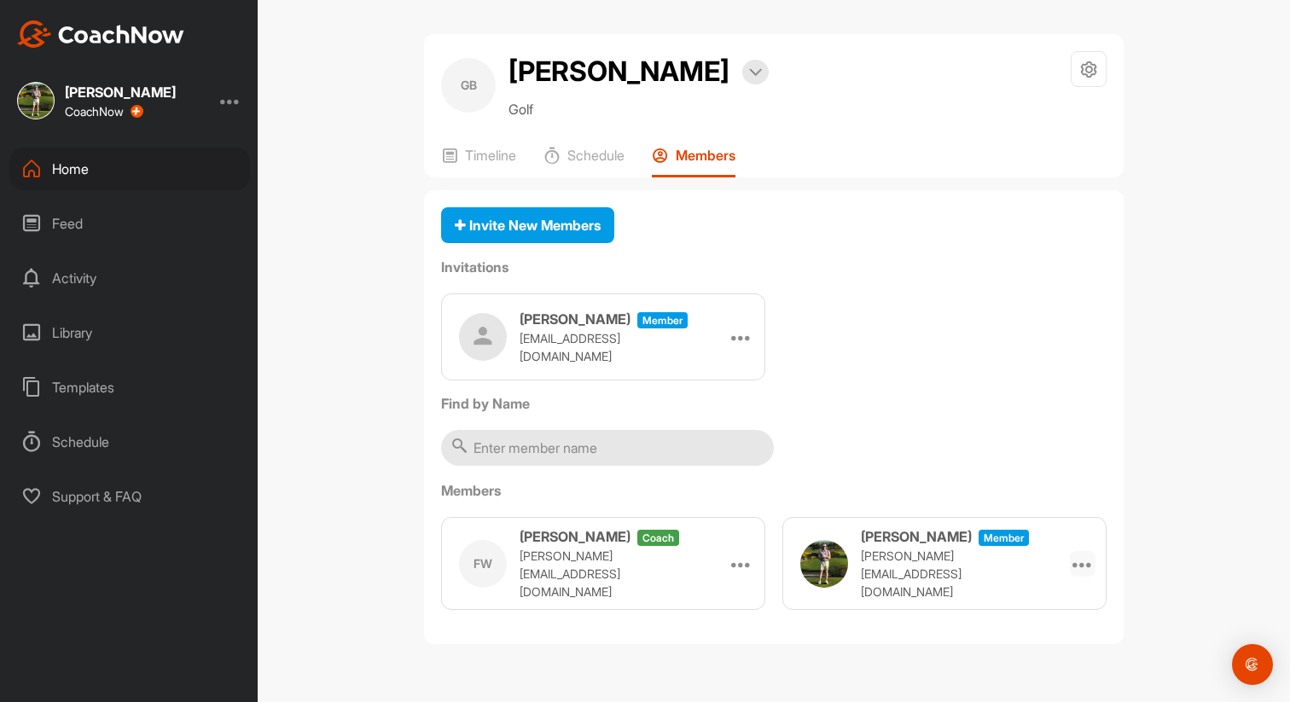
click at [1086, 561] on icon at bounding box center [1082, 564] width 20 height 20
click at [991, 438] on div "Invite New Members Invitations [PERSON_NAME] Member [EMAIL_ADDRESS][DOMAIN_NAME…" at bounding box center [773, 417] width 699 height 455
click at [746, 339] on icon at bounding box center [741, 337] width 20 height 20
click at [910, 362] on div "[PERSON_NAME] Member [EMAIL_ADDRESS][DOMAIN_NAME] Edit Re-send Delete Copy Link" at bounding box center [773, 336] width 665 height 87
click at [78, 177] on div "Home" at bounding box center [129, 169] width 241 height 43
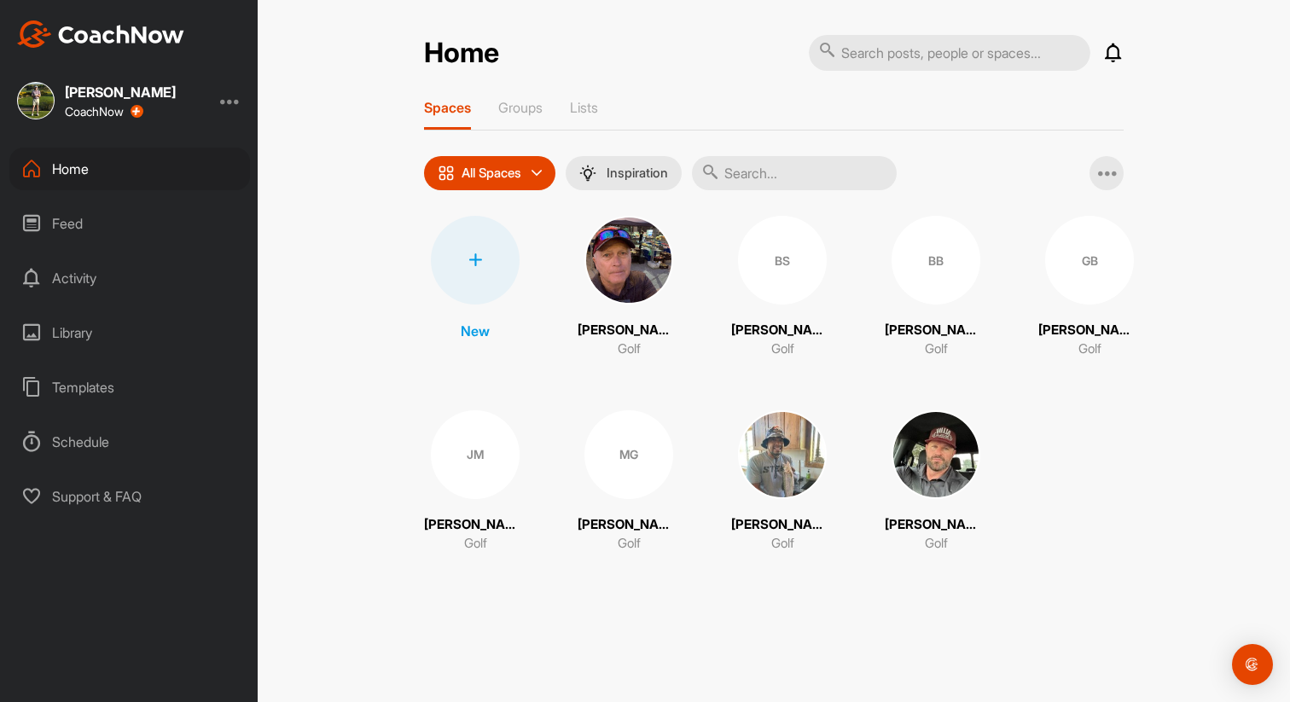
click at [628, 266] on img at bounding box center [628, 260] width 89 height 89
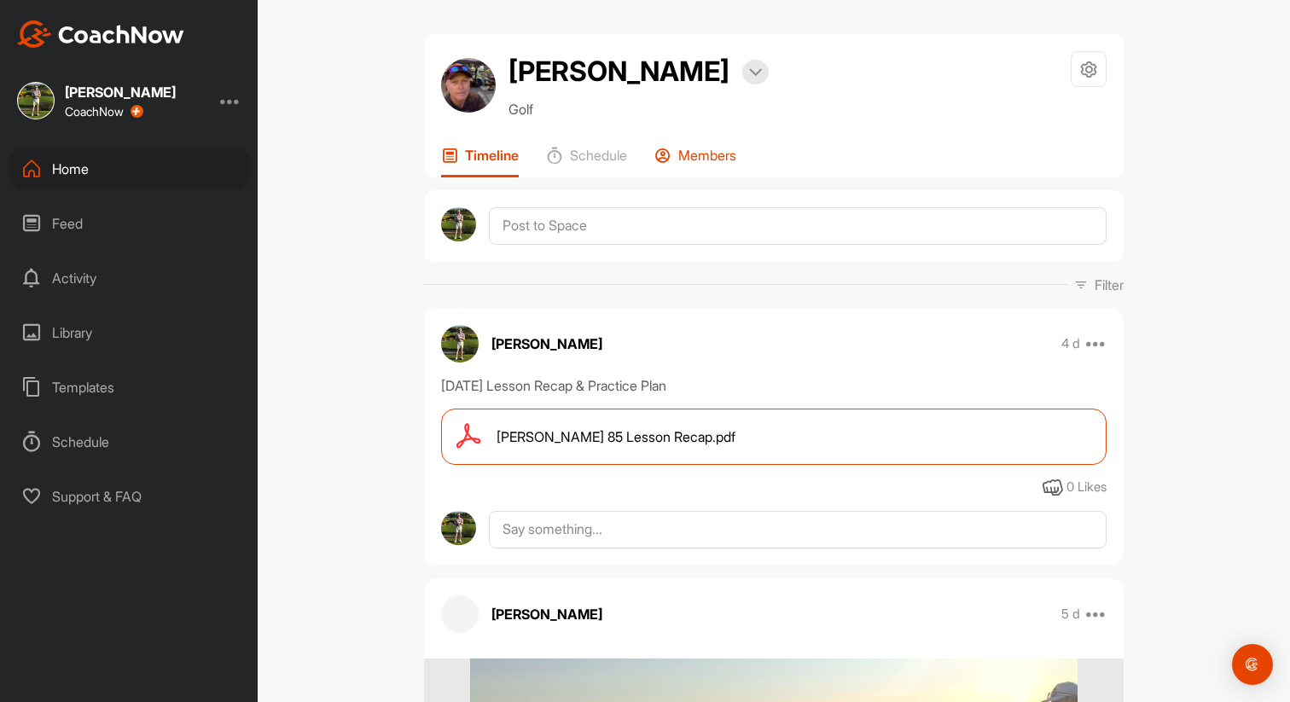
click at [705, 164] on div "Members" at bounding box center [695, 162] width 82 height 31
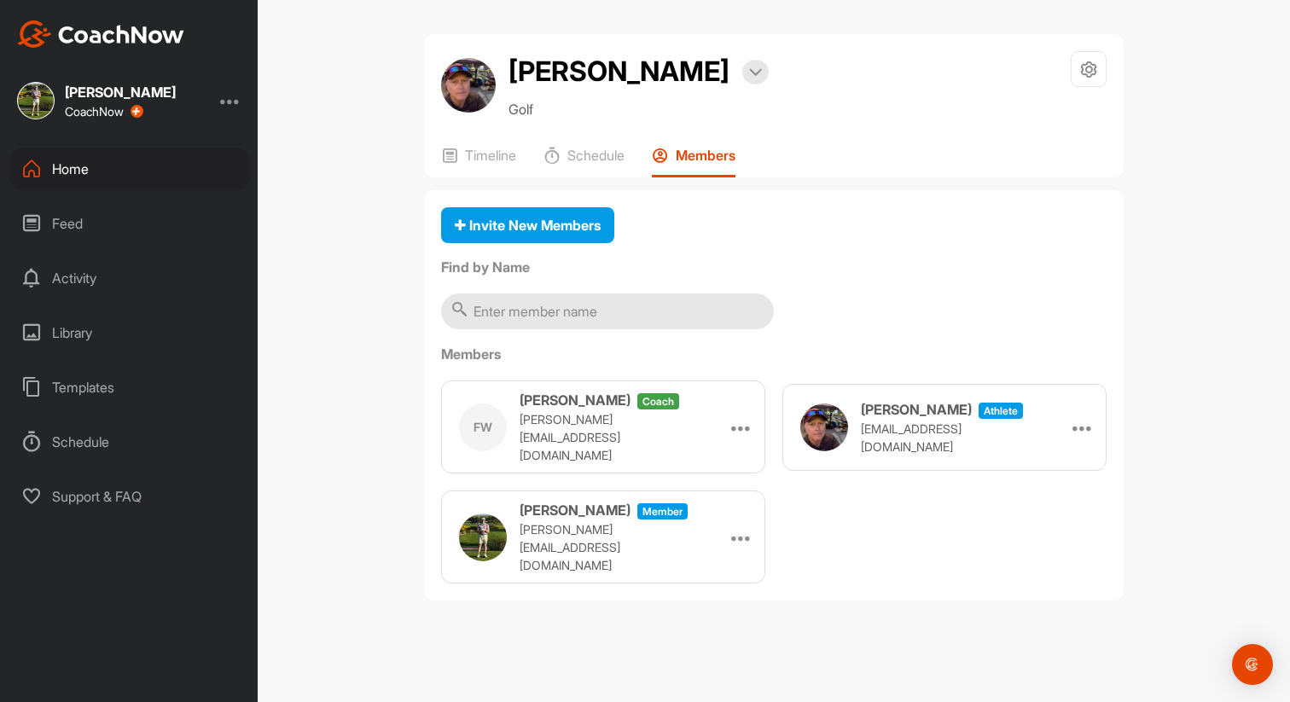
click at [89, 189] on div "Home" at bounding box center [129, 169] width 241 height 43
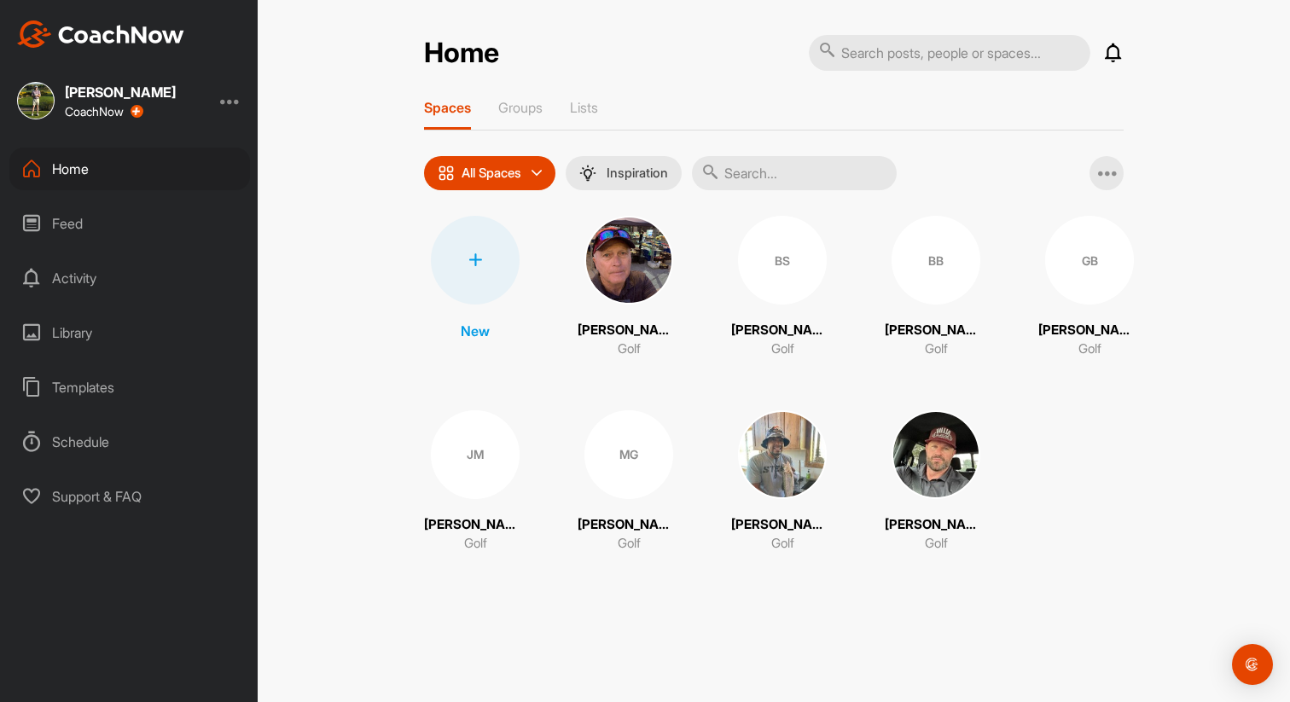
click at [653, 464] on div "MG" at bounding box center [628, 454] width 89 height 89
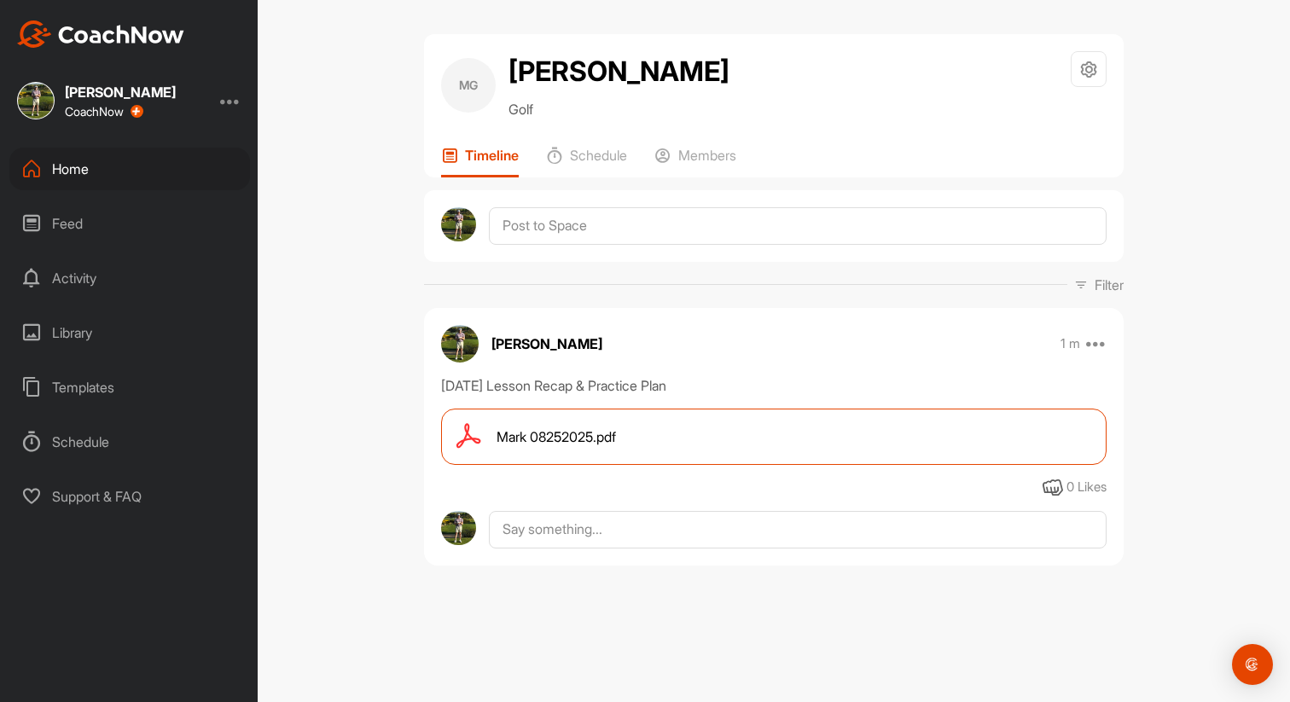
click at [699, 141] on div "MG [PERSON_NAME] Golf Space Settings Your Notifications Timeline Schedule Membe…" at bounding box center [773, 105] width 699 height 143
click at [699, 150] on p "Members" at bounding box center [707, 155] width 58 height 17
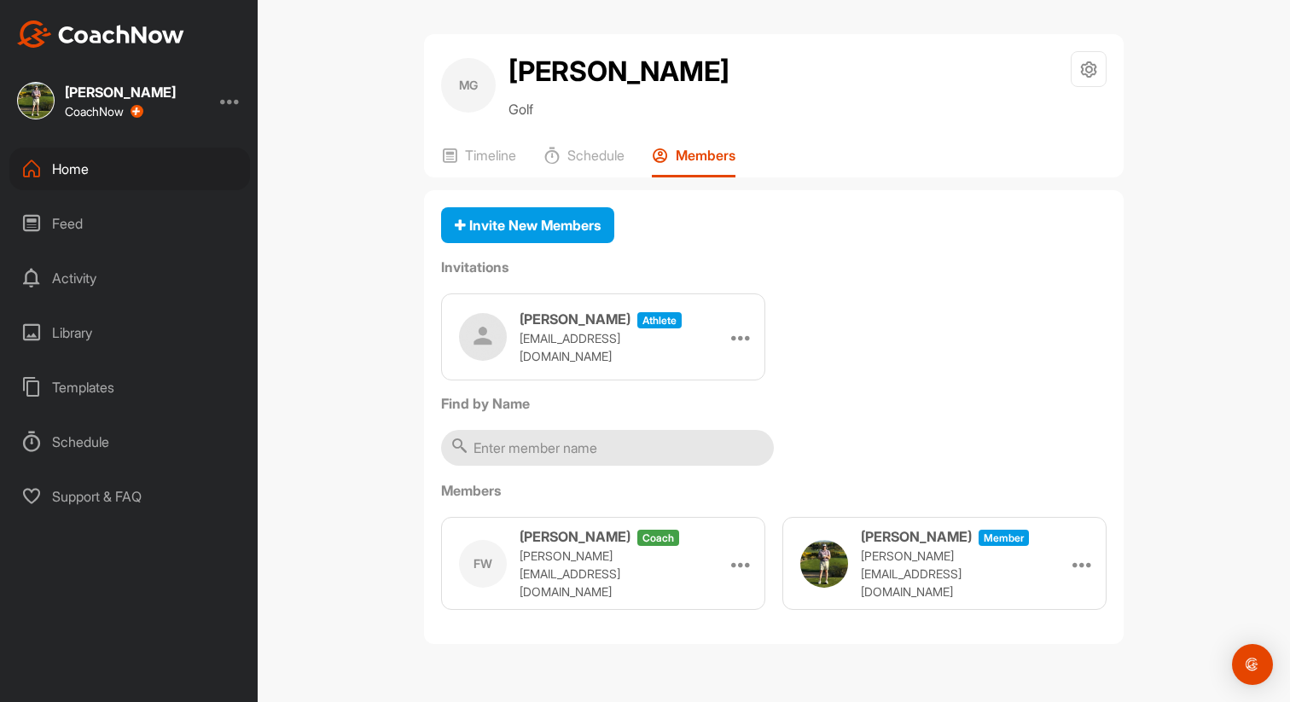
click at [55, 171] on div "Home" at bounding box center [129, 169] width 241 height 43
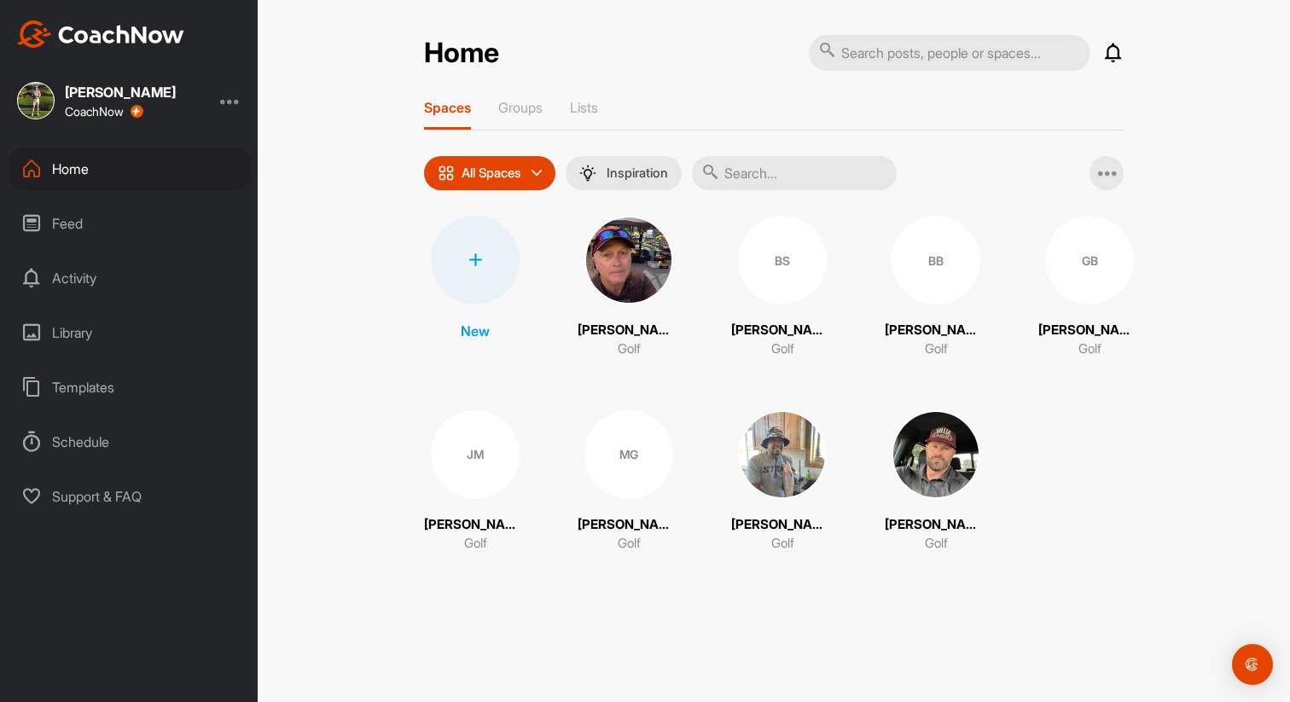
click at [633, 269] on img at bounding box center [628, 260] width 89 height 89
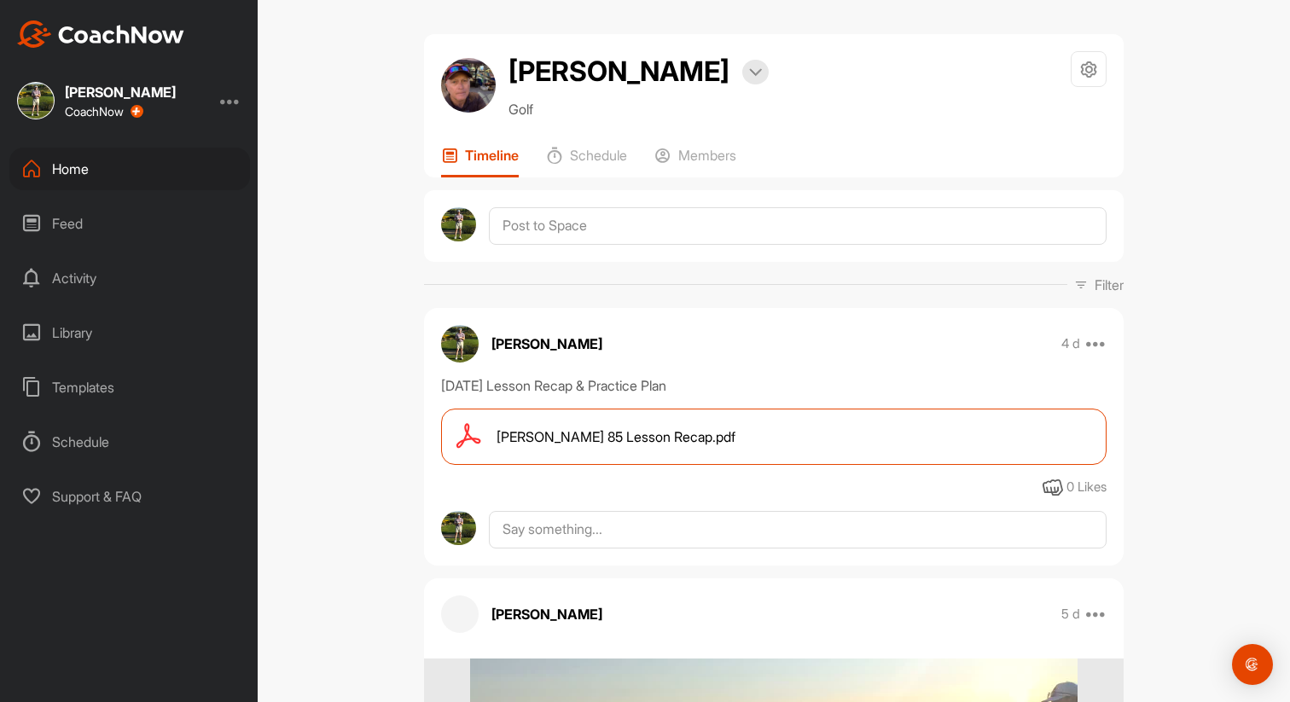
click at [709, 141] on div "[PERSON_NAME] Bookings Golf Space Settings Your Notifications Timeline Schedule…" at bounding box center [773, 105] width 699 height 143
click at [709, 154] on p "Members" at bounding box center [707, 155] width 58 height 17
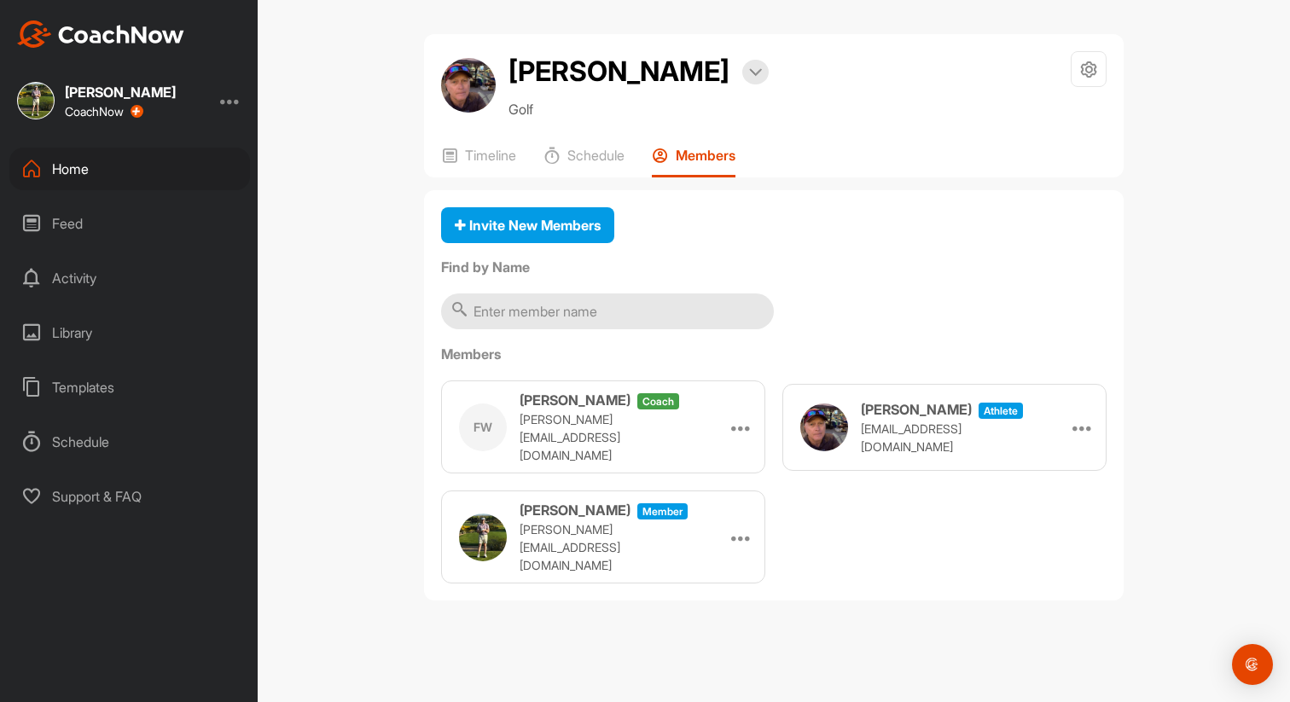
click at [70, 181] on div "Home" at bounding box center [129, 169] width 241 height 43
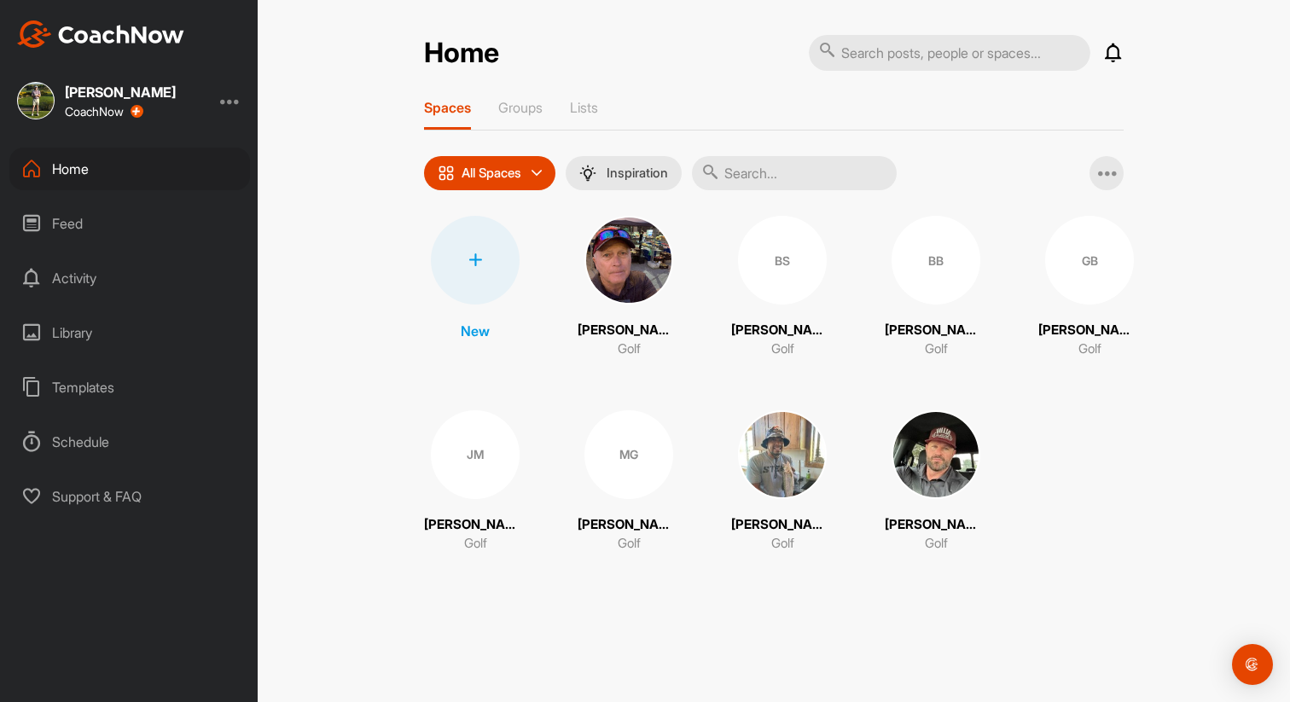
click at [1065, 245] on div "GB" at bounding box center [1089, 260] width 89 height 89
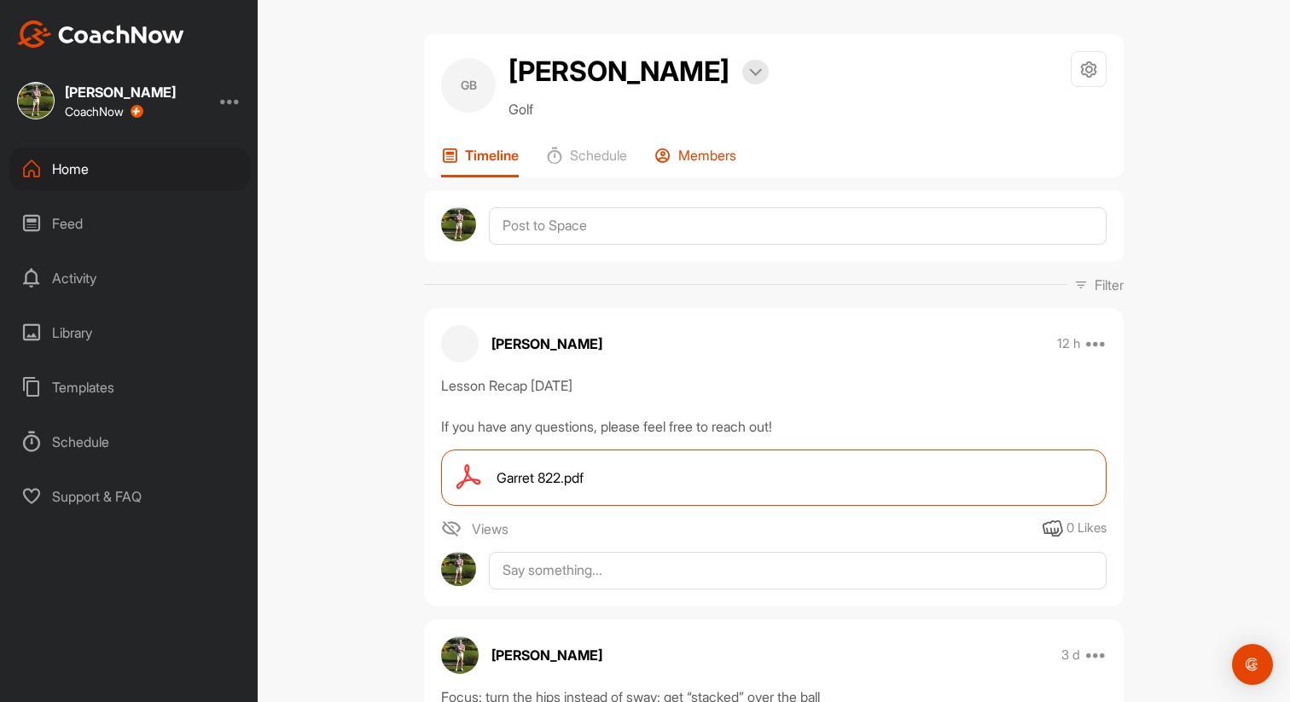
click at [728, 153] on p "Members" at bounding box center [707, 155] width 58 height 17
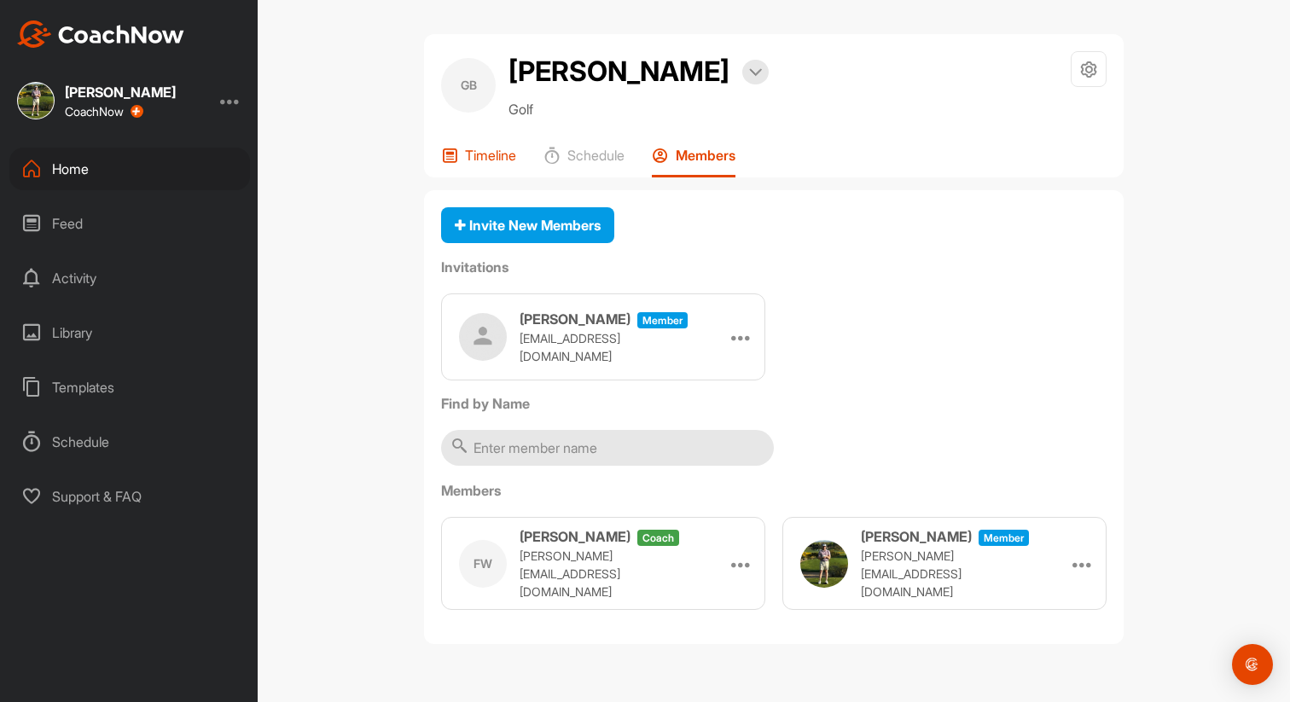
click at [444, 152] on icon at bounding box center [449, 155] width 17 height 17
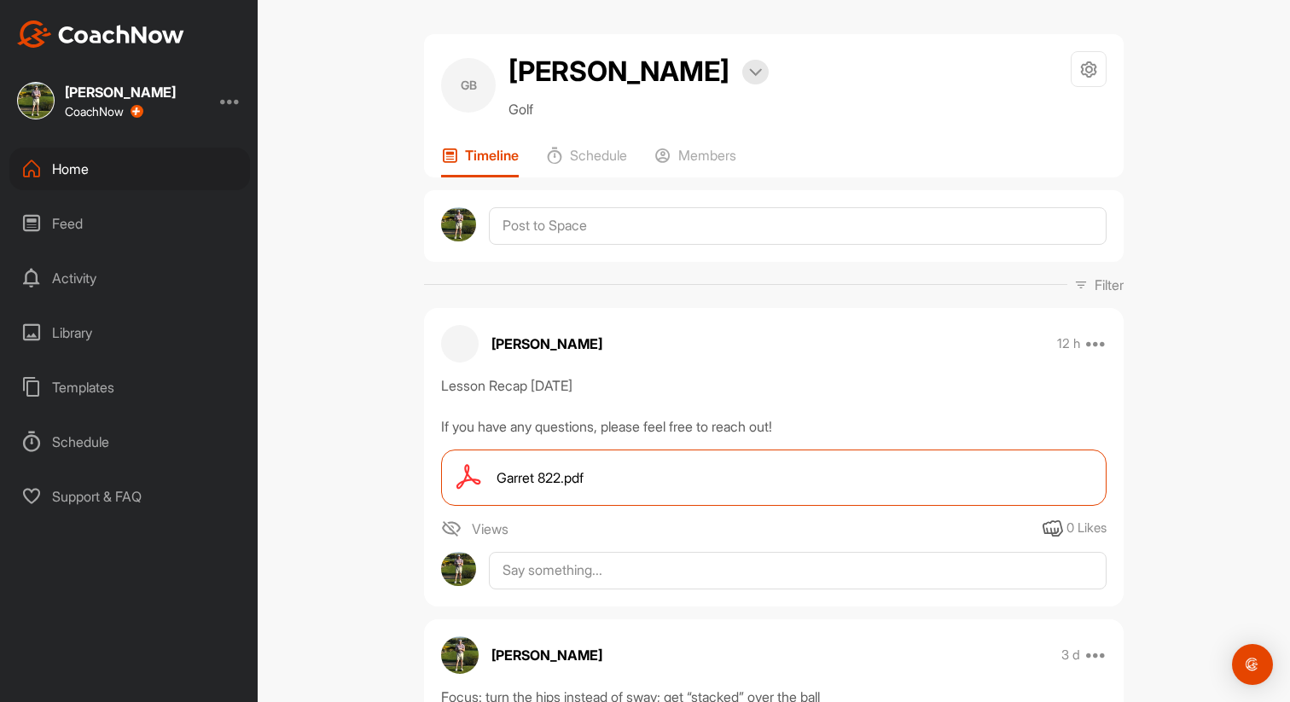
click at [82, 167] on div "Home" at bounding box center [129, 169] width 241 height 43
